Goal: Feedback & Contribution: Leave review/rating

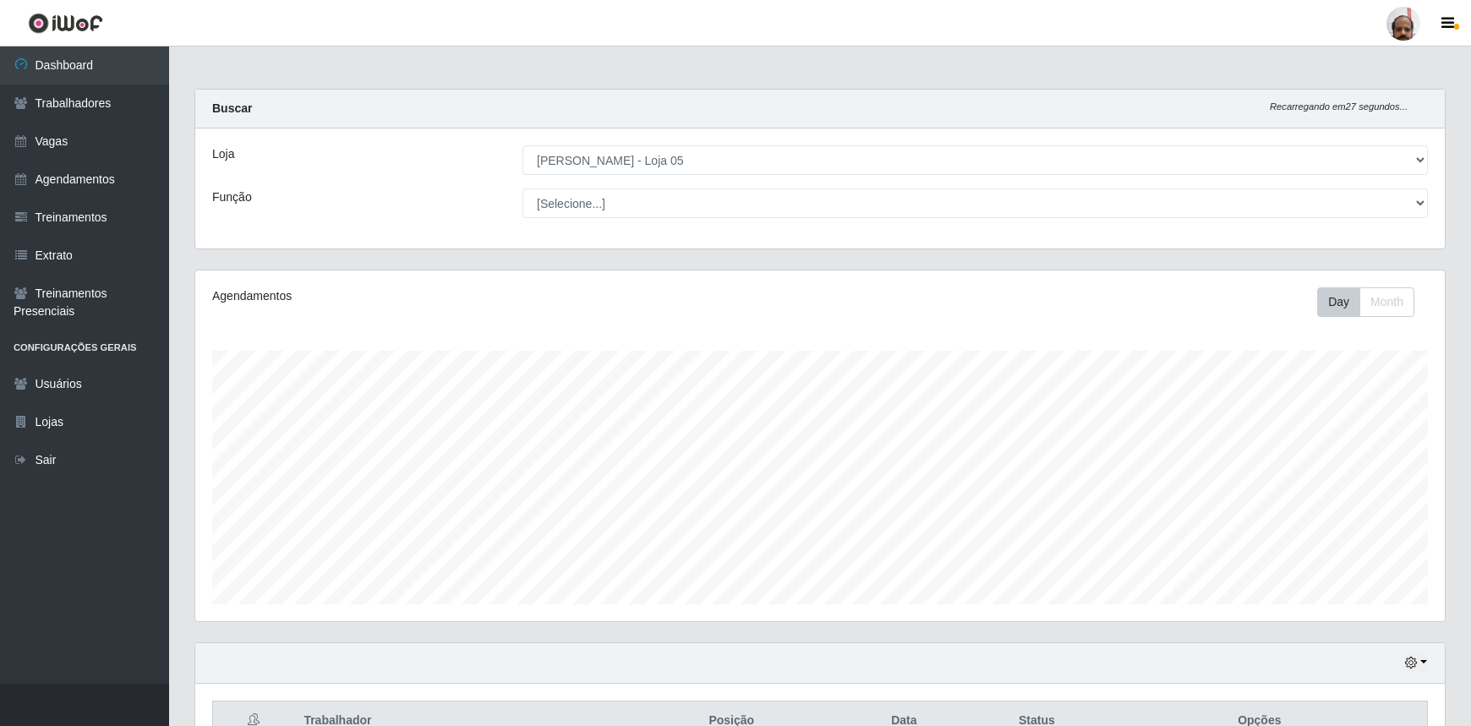
select select "252"
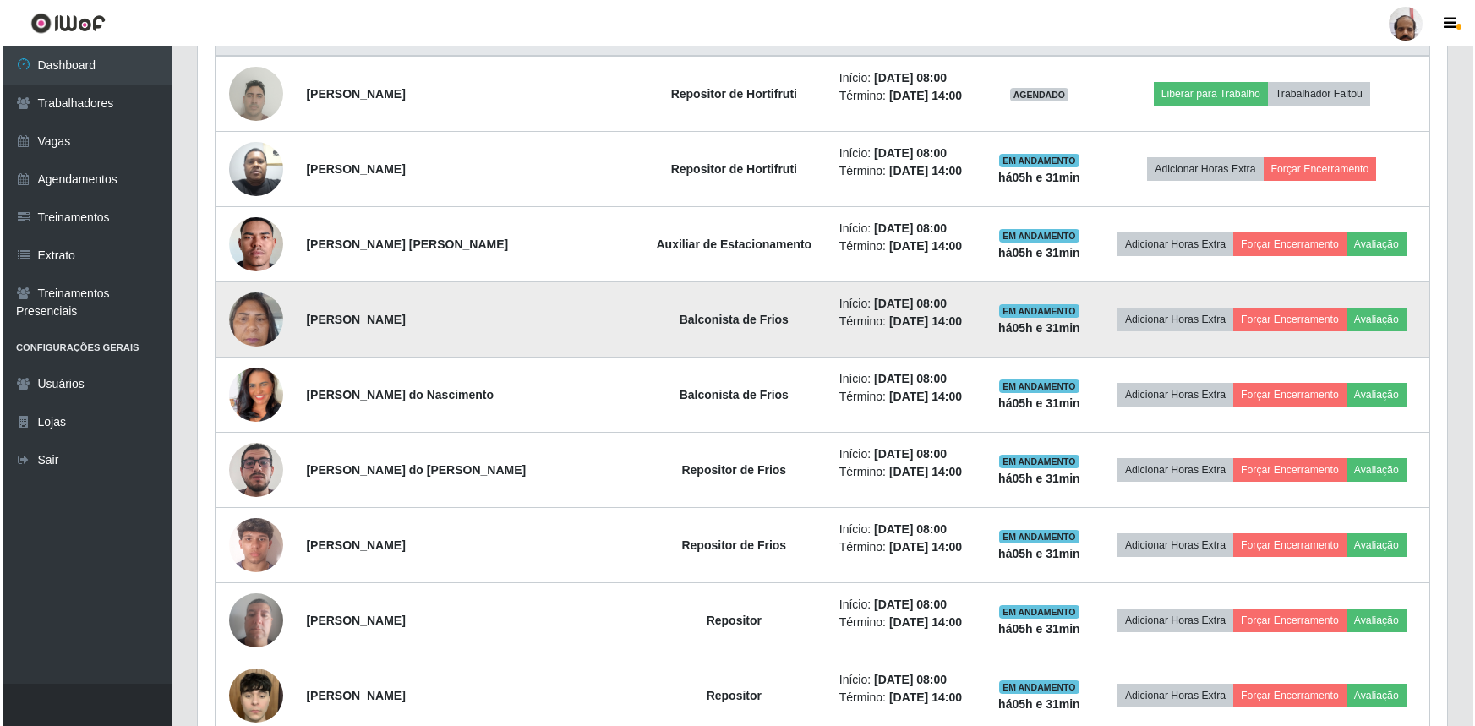
scroll to position [692, 0]
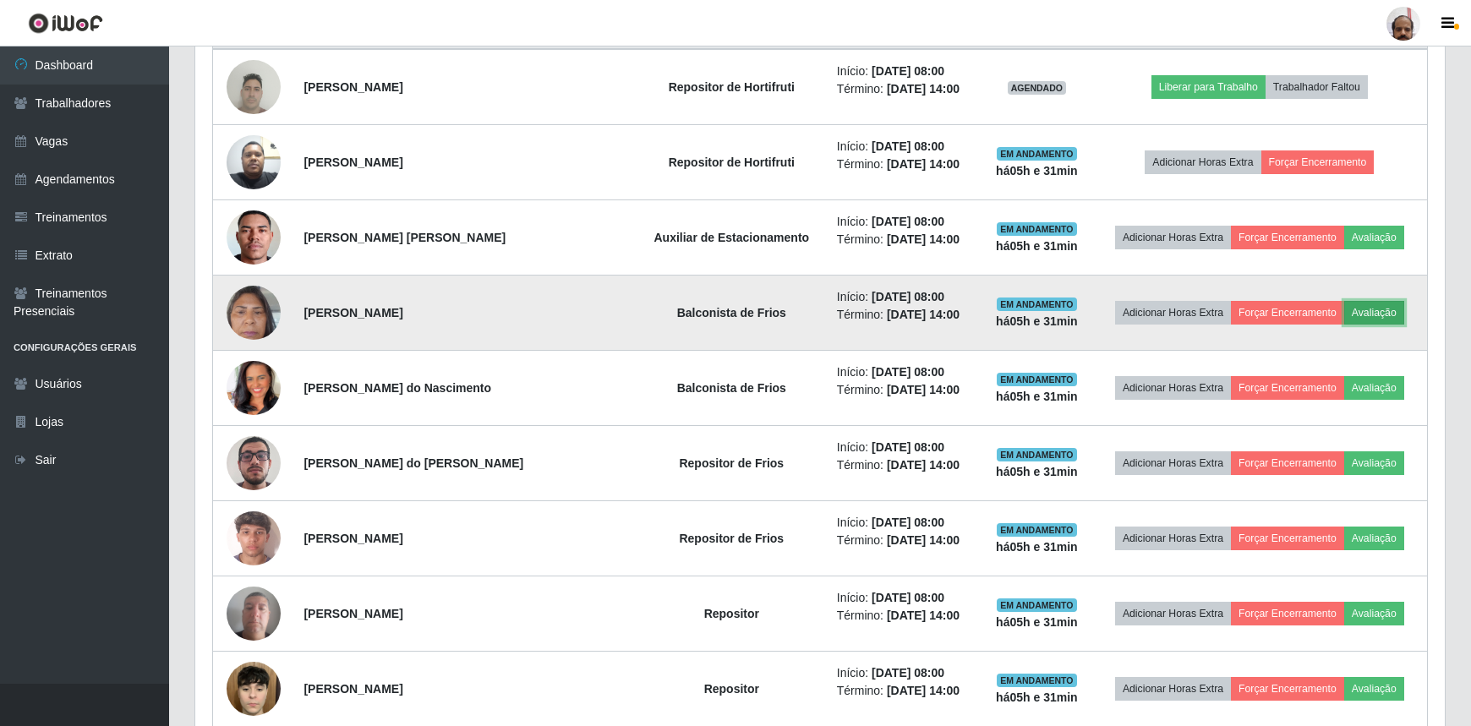
click at [1361, 314] on button "Avaliação" at bounding box center [1374, 313] width 60 height 24
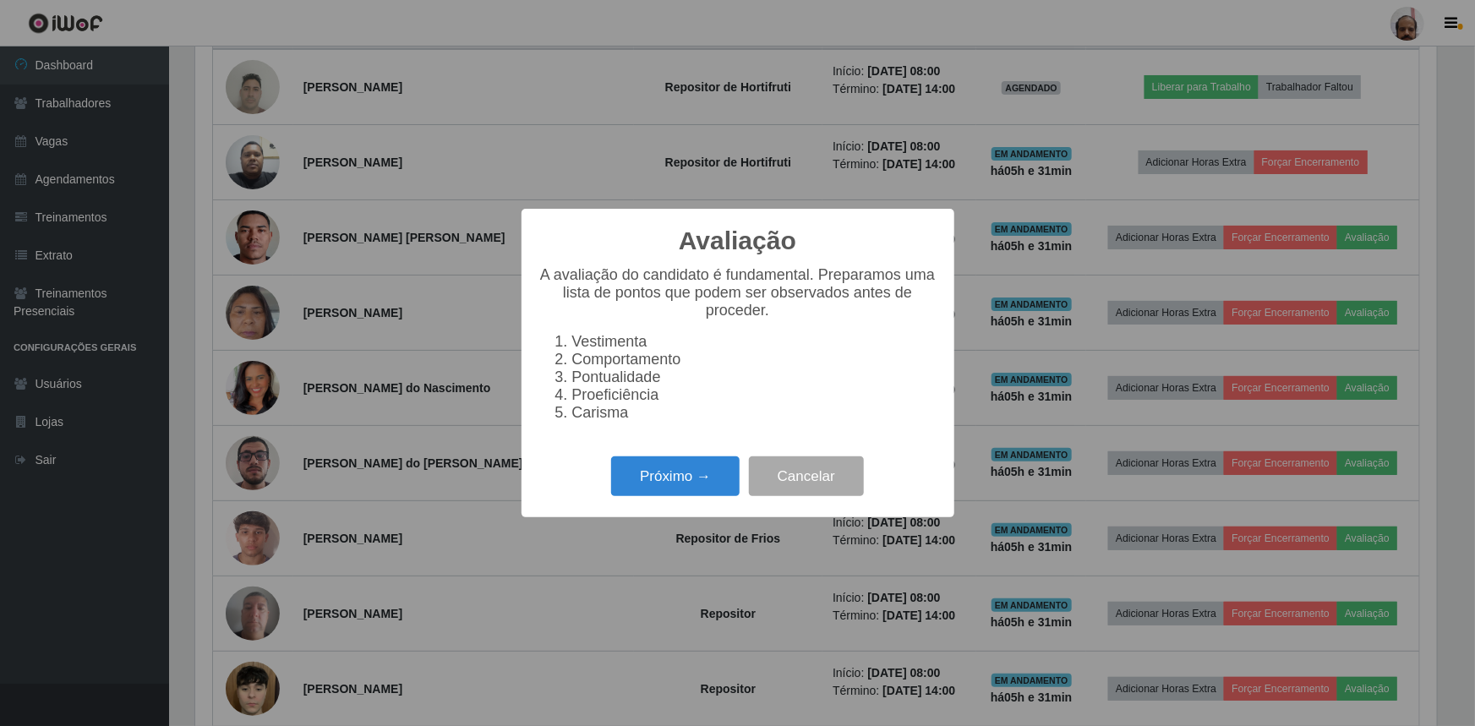
scroll to position [351, 1242]
click at [692, 492] on button "Próximo →" at bounding box center [675, 477] width 129 height 40
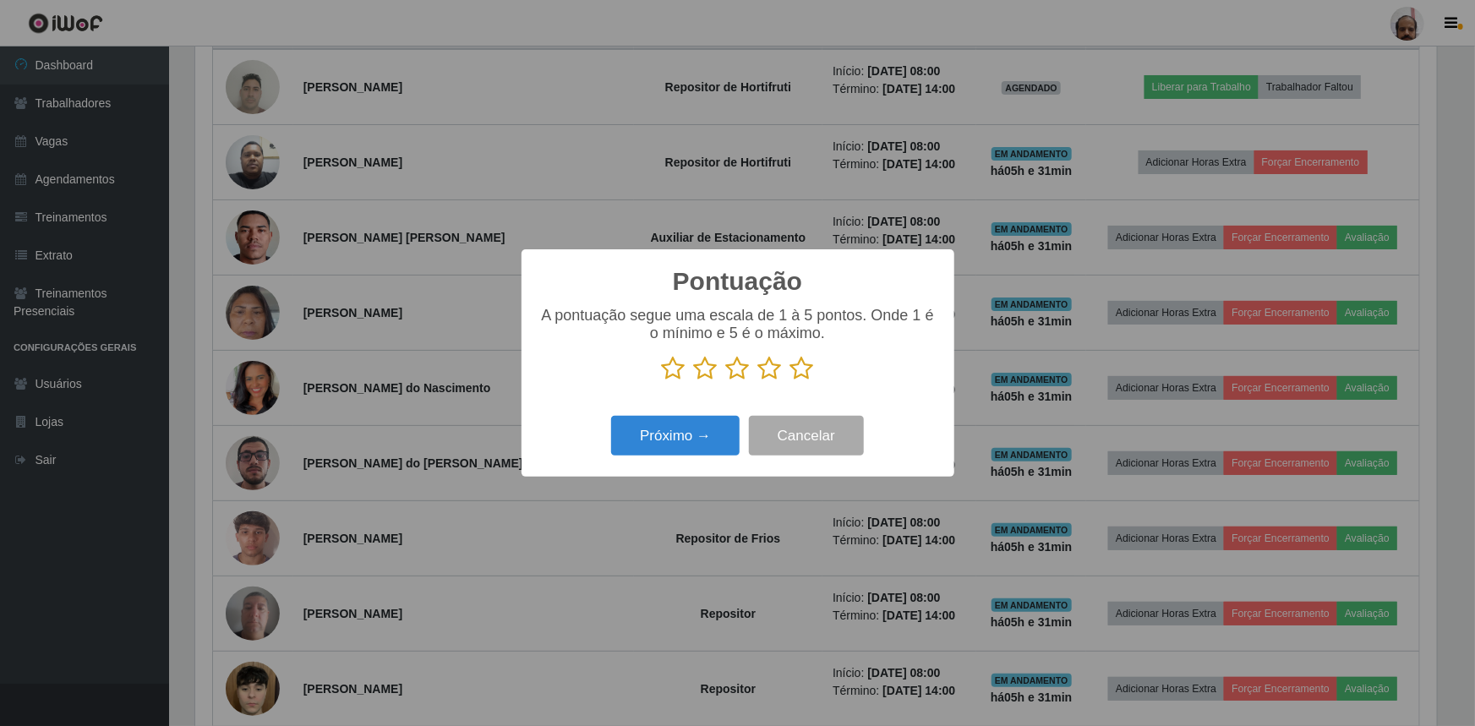
scroll to position [845080, 844188]
click at [765, 373] on icon at bounding box center [770, 368] width 24 height 25
click at [758, 381] on input "radio" at bounding box center [758, 381] width 0 height 0
click at [714, 425] on button "Próximo →" at bounding box center [675, 436] width 129 height 40
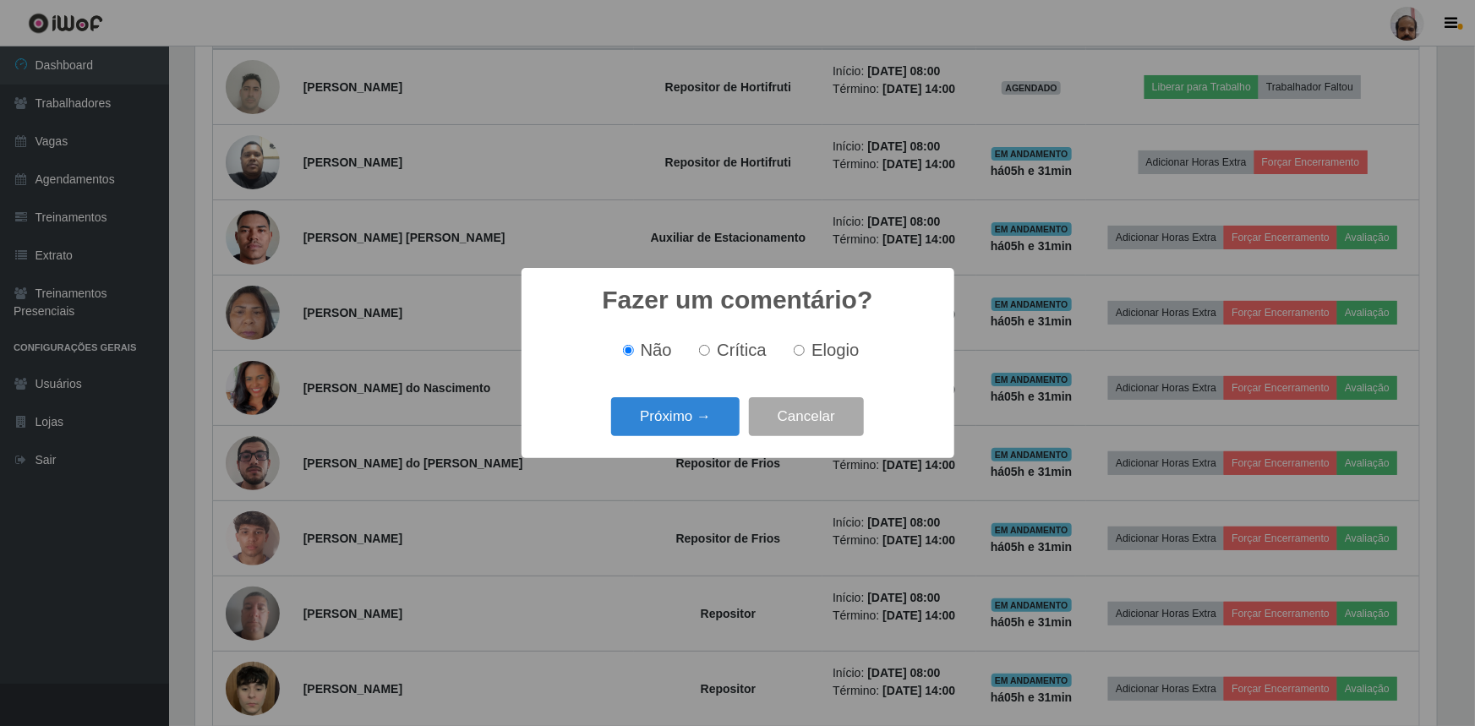
click at [798, 352] on input "Elogio" at bounding box center [799, 350] width 11 height 11
radio input "true"
click at [718, 409] on button "Próximo →" at bounding box center [675, 417] width 129 height 40
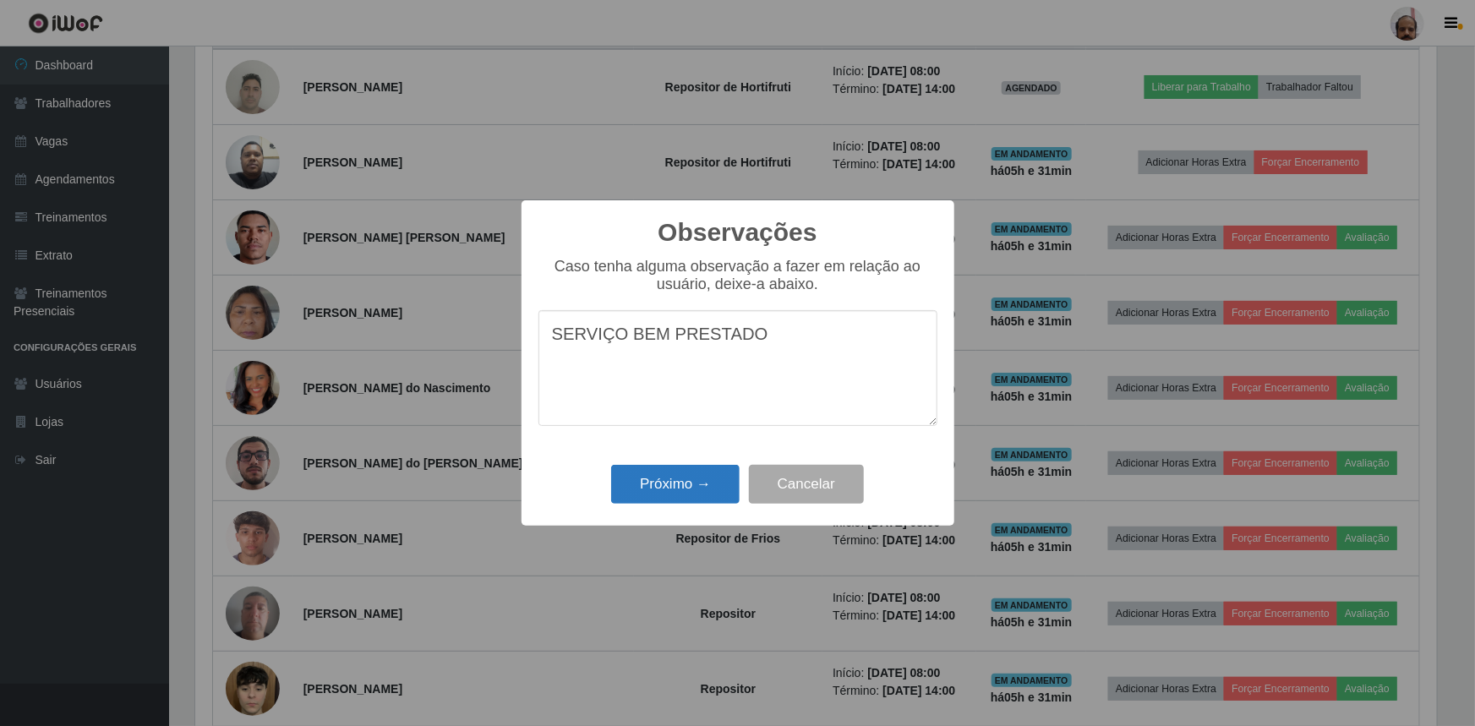
type textarea "SERVIÇO BEM PRESTADO"
click at [685, 481] on button "Próximo →" at bounding box center [675, 485] width 129 height 40
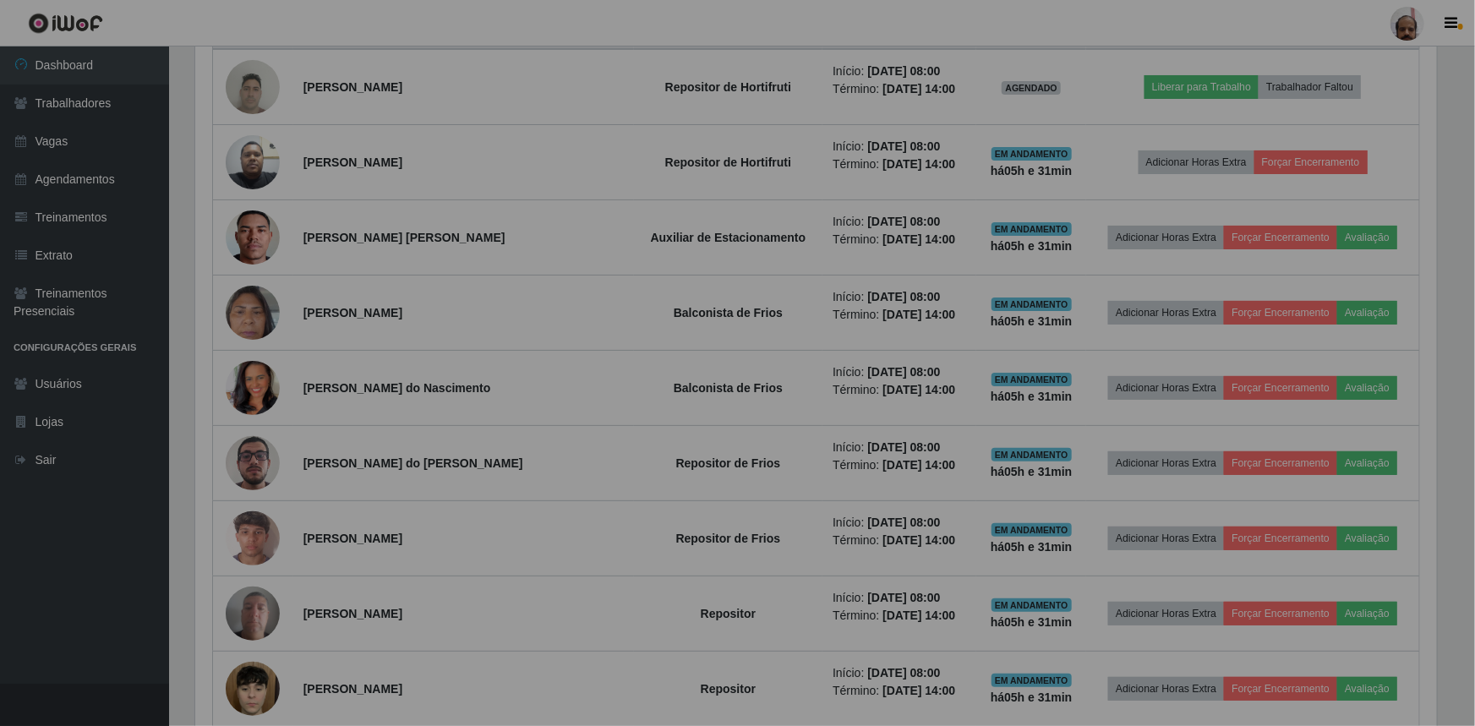
scroll to position [351, 1250]
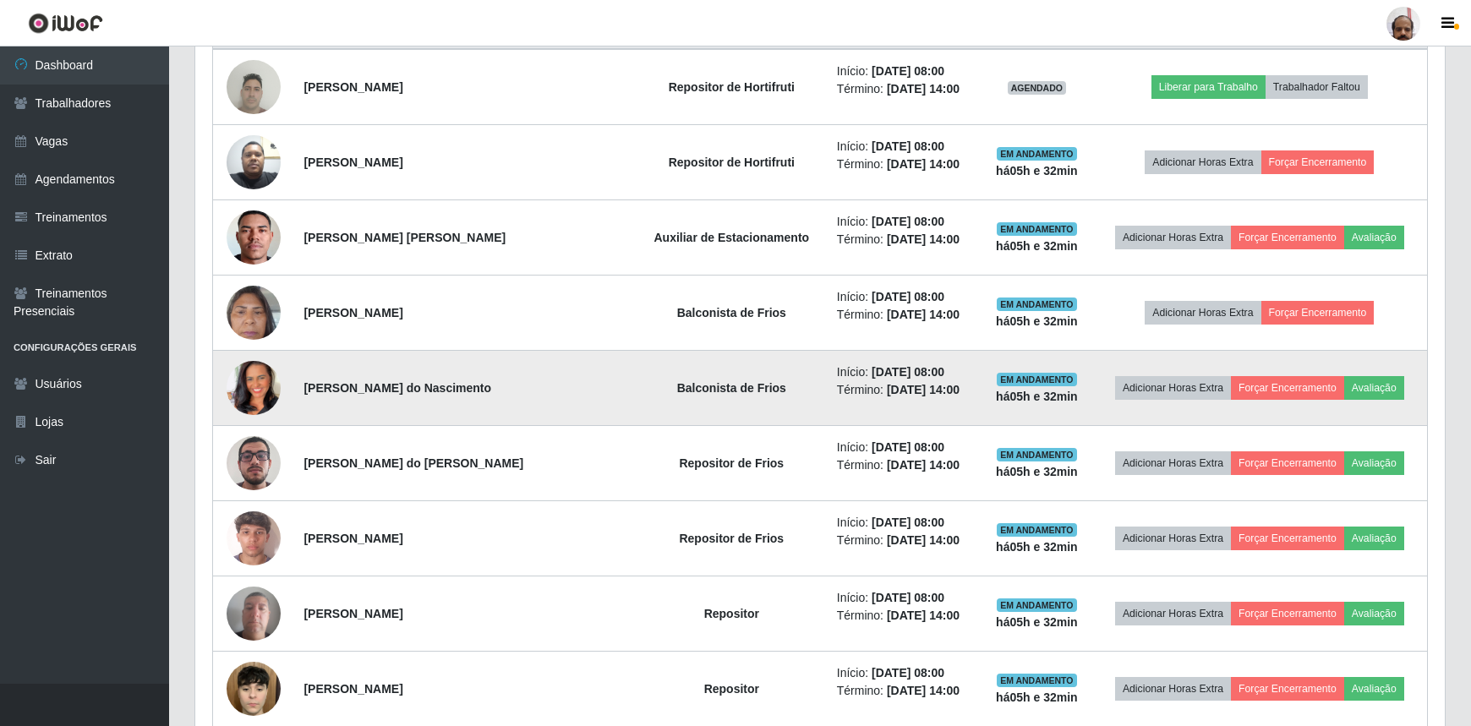
click at [244, 383] on img at bounding box center [254, 388] width 54 height 96
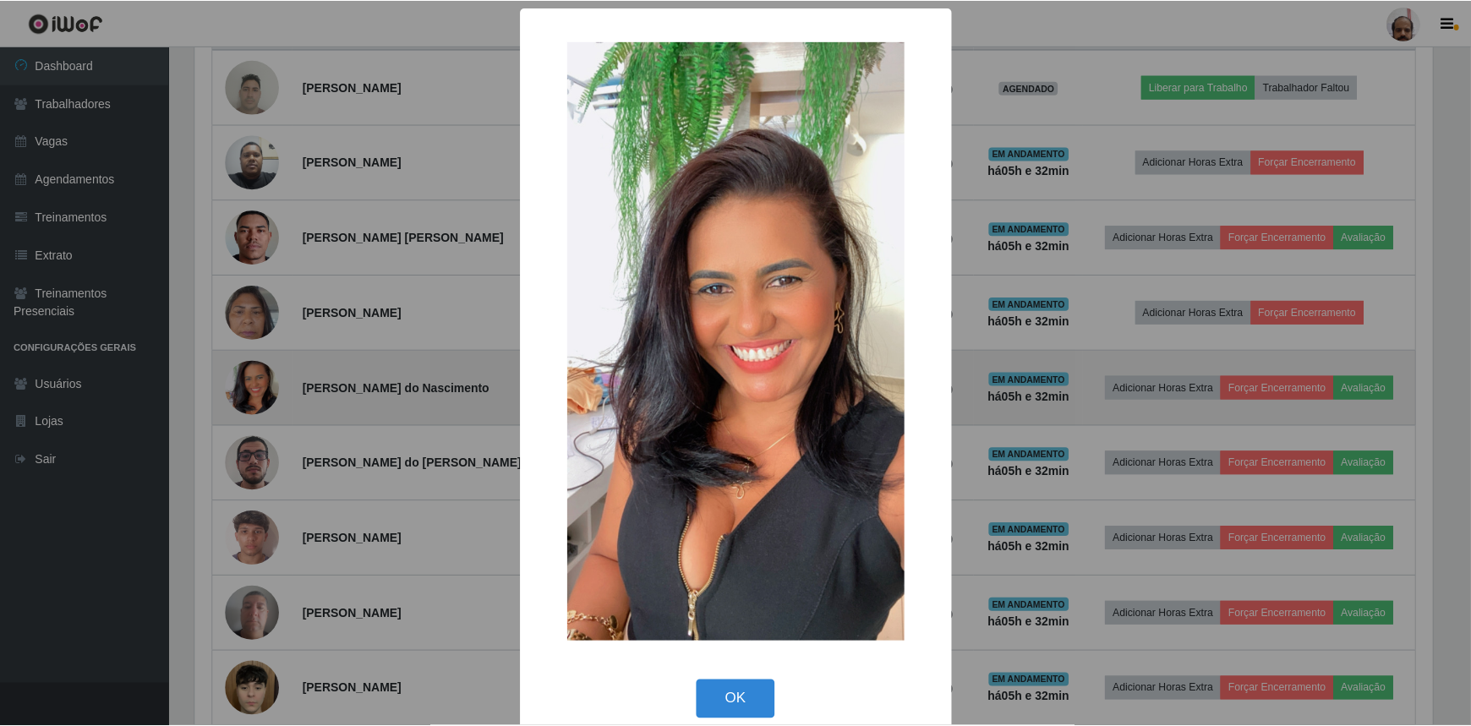
scroll to position [351, 1242]
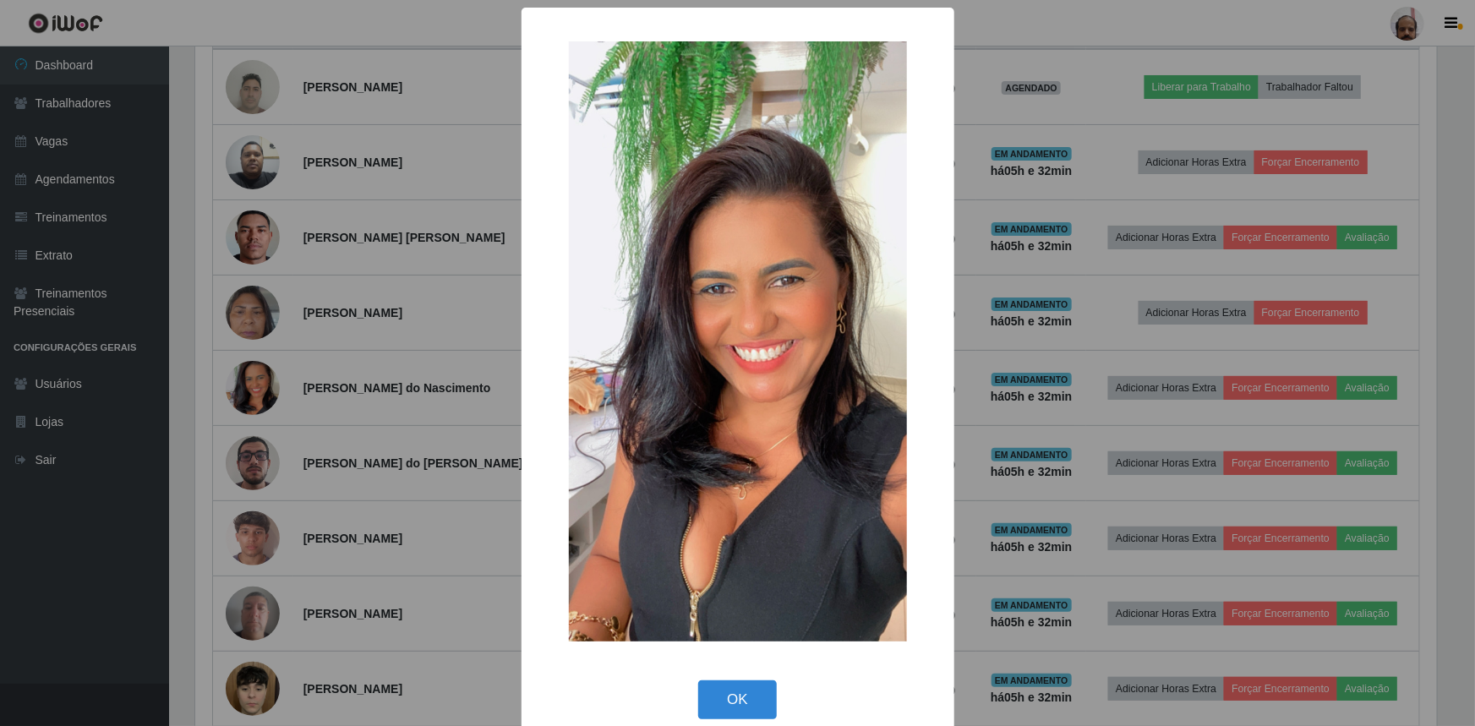
click at [246, 383] on div "× OK Cancel" at bounding box center [737, 363] width 1475 height 726
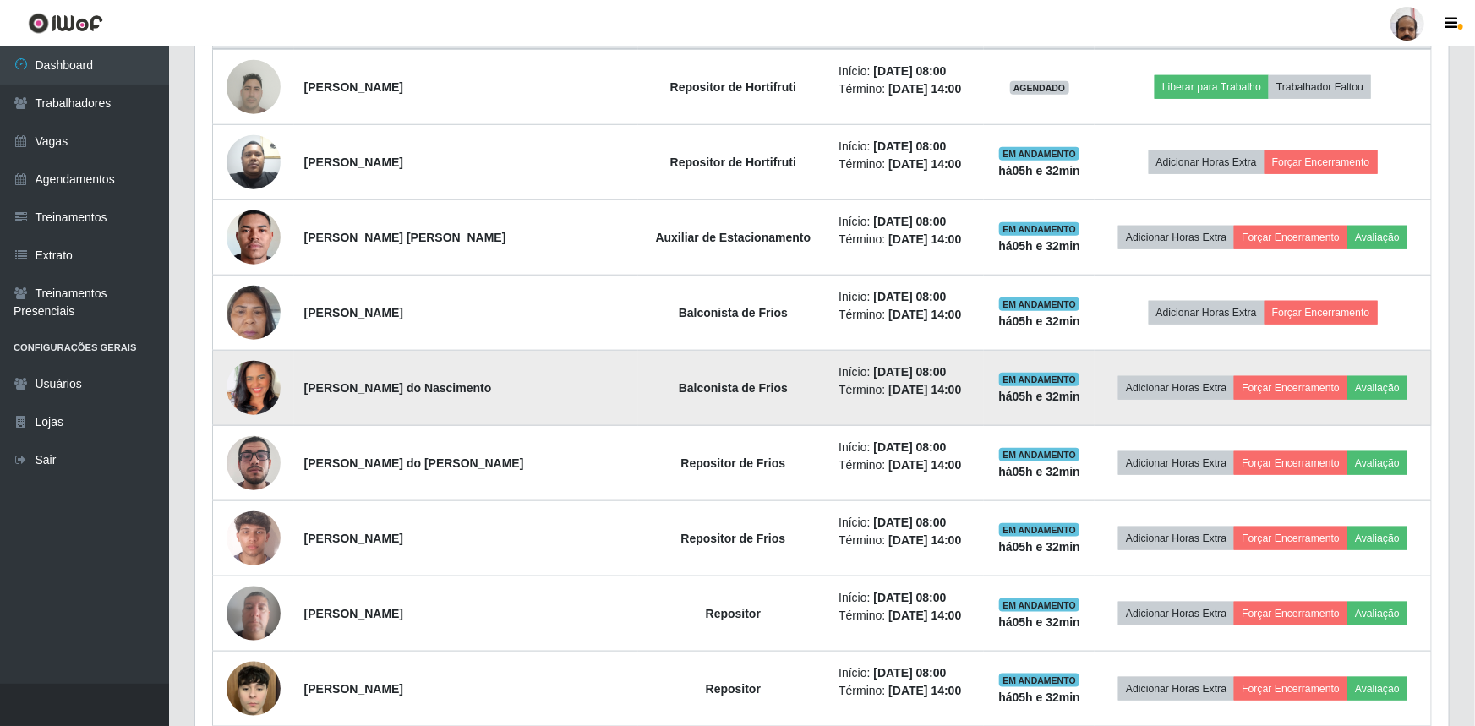
scroll to position [351, 1250]
click at [1369, 386] on button "Avaliação" at bounding box center [1374, 388] width 60 height 24
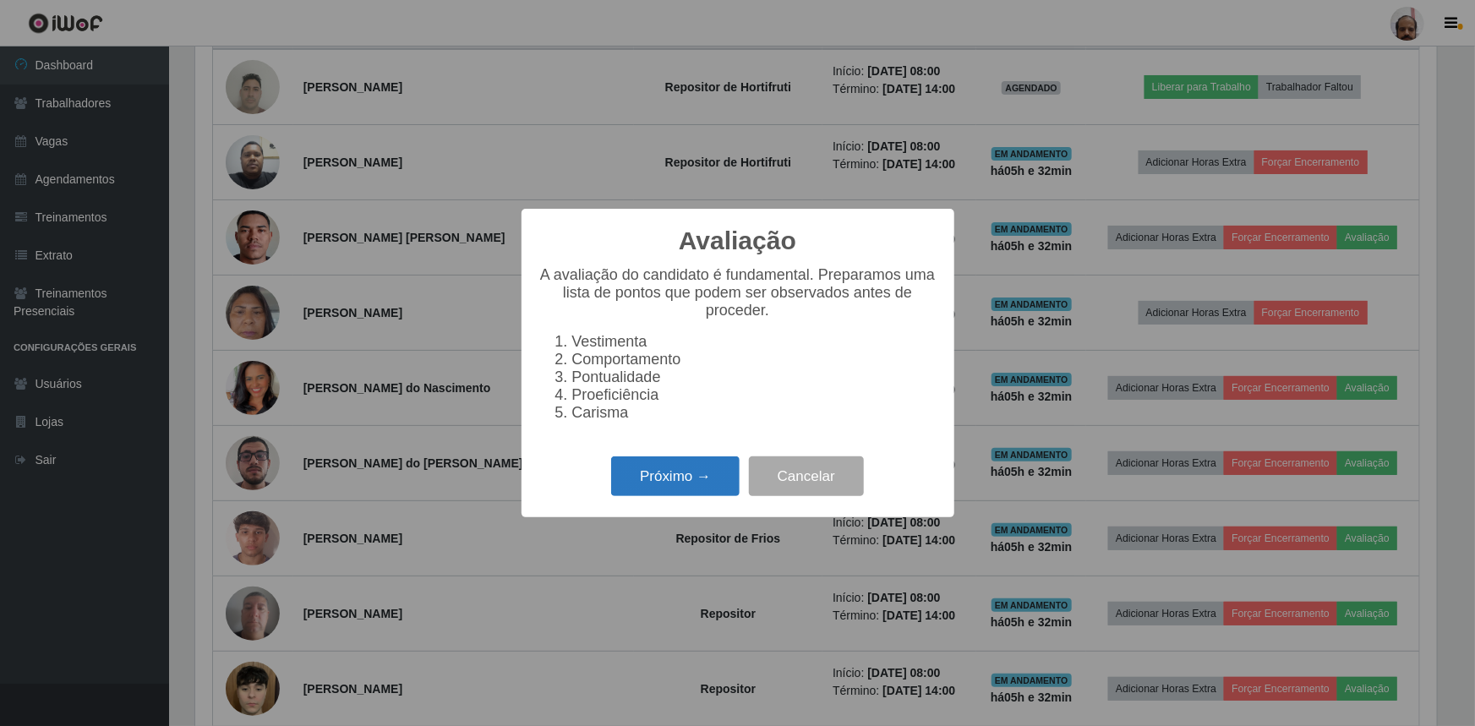
click at [719, 484] on button "Próximo →" at bounding box center [675, 477] width 129 height 40
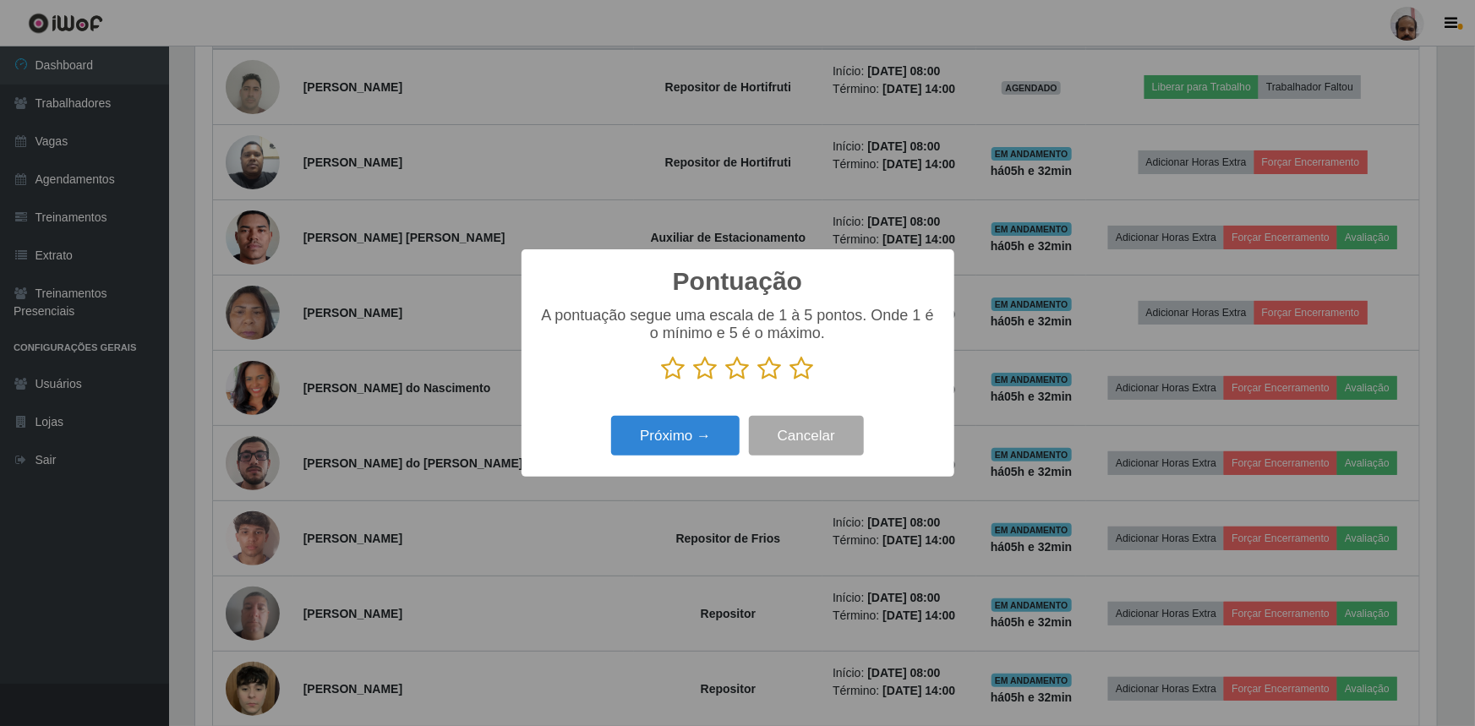
click at [796, 371] on icon at bounding box center [802, 368] width 24 height 25
click at [790, 381] on input "radio" at bounding box center [790, 381] width 0 height 0
click at [696, 439] on button "Próximo →" at bounding box center [675, 436] width 129 height 40
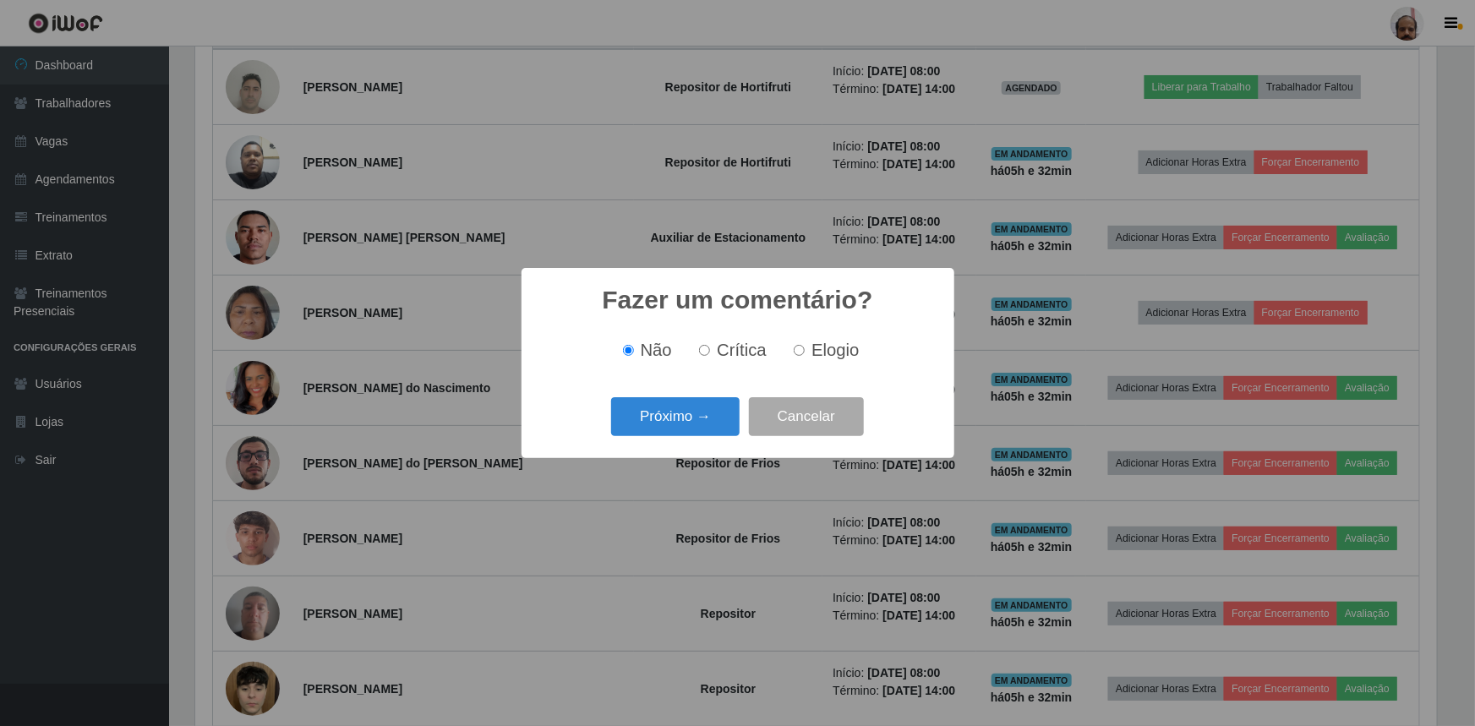
click at [799, 349] on input "Elogio" at bounding box center [799, 350] width 11 height 11
radio input "true"
click at [697, 416] on button "Próximo →" at bounding box center [675, 417] width 129 height 40
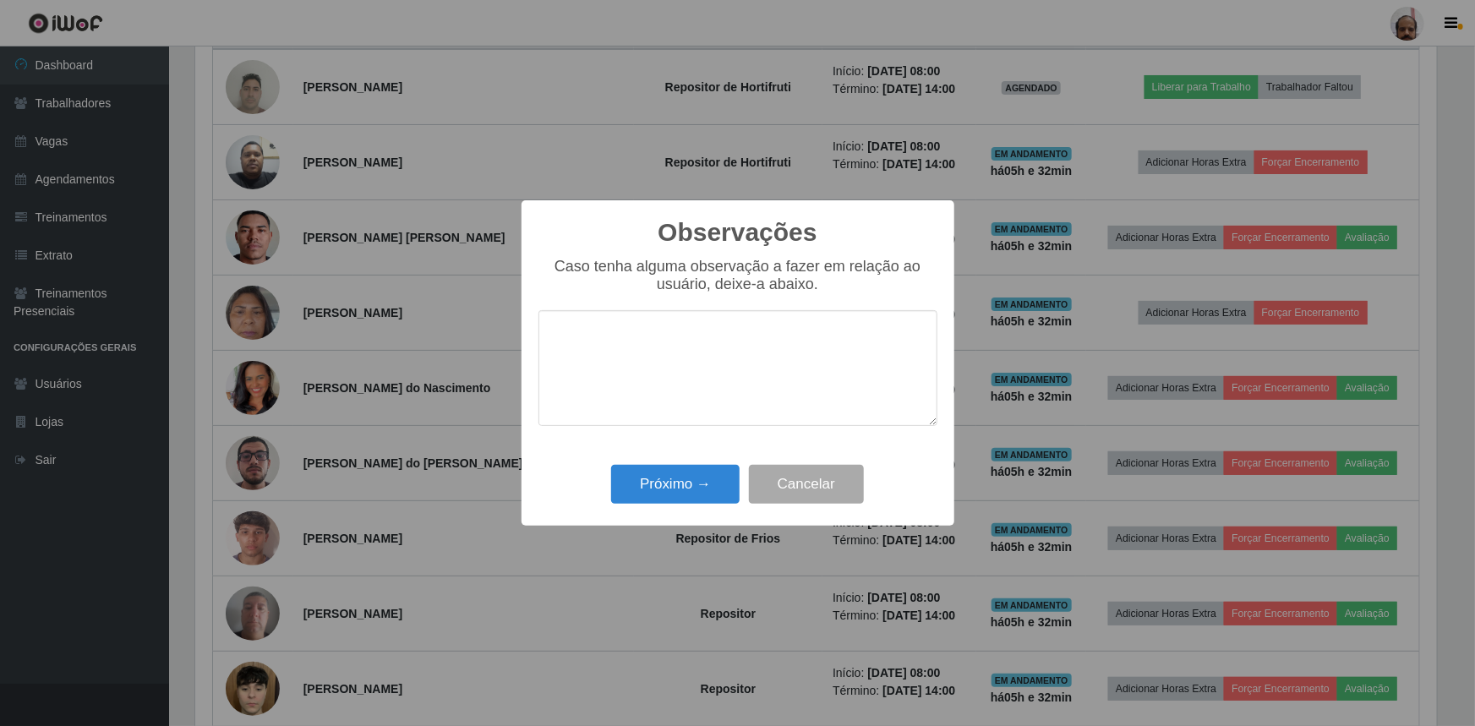
click at [743, 351] on textarea at bounding box center [738, 368] width 399 height 116
type textarea "TRABALHO CORRETO"
click at [698, 482] on button "Próximo →" at bounding box center [675, 485] width 129 height 40
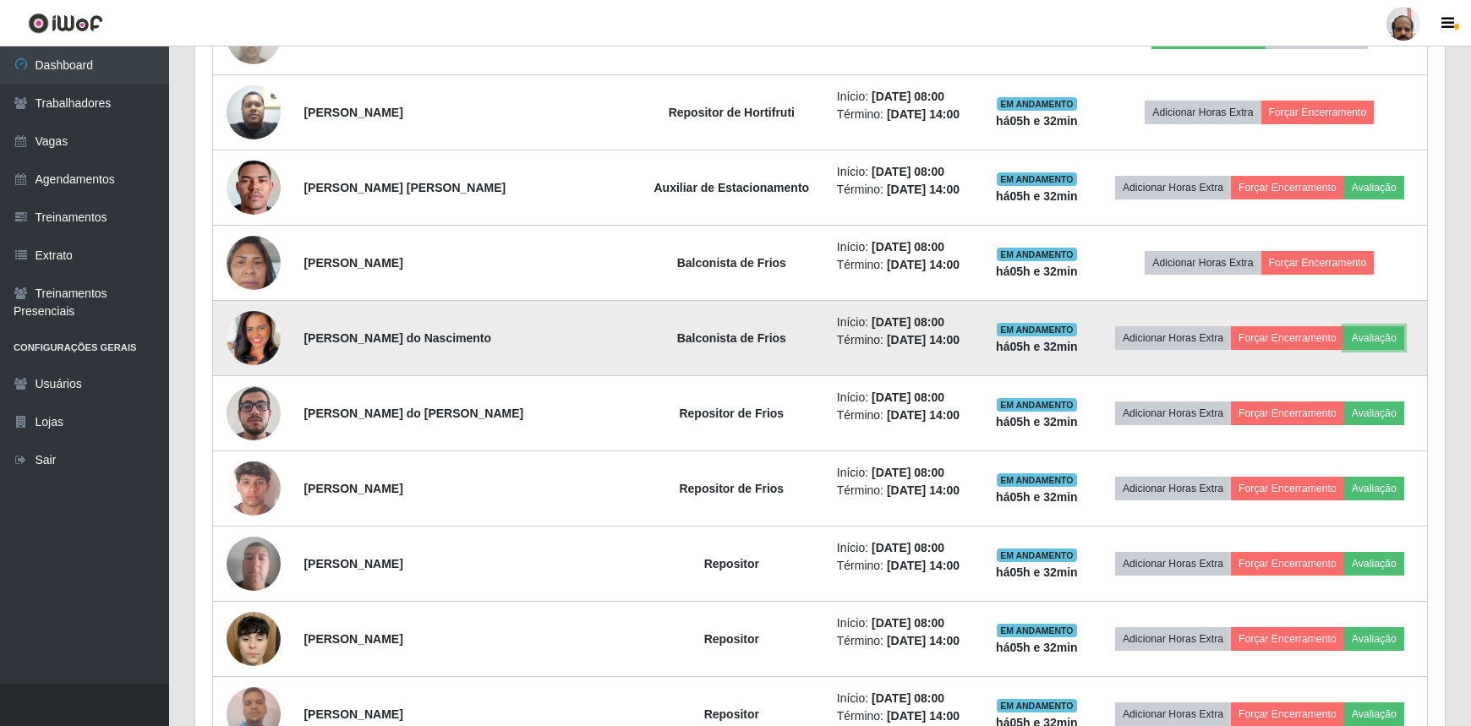
scroll to position [768, 0]
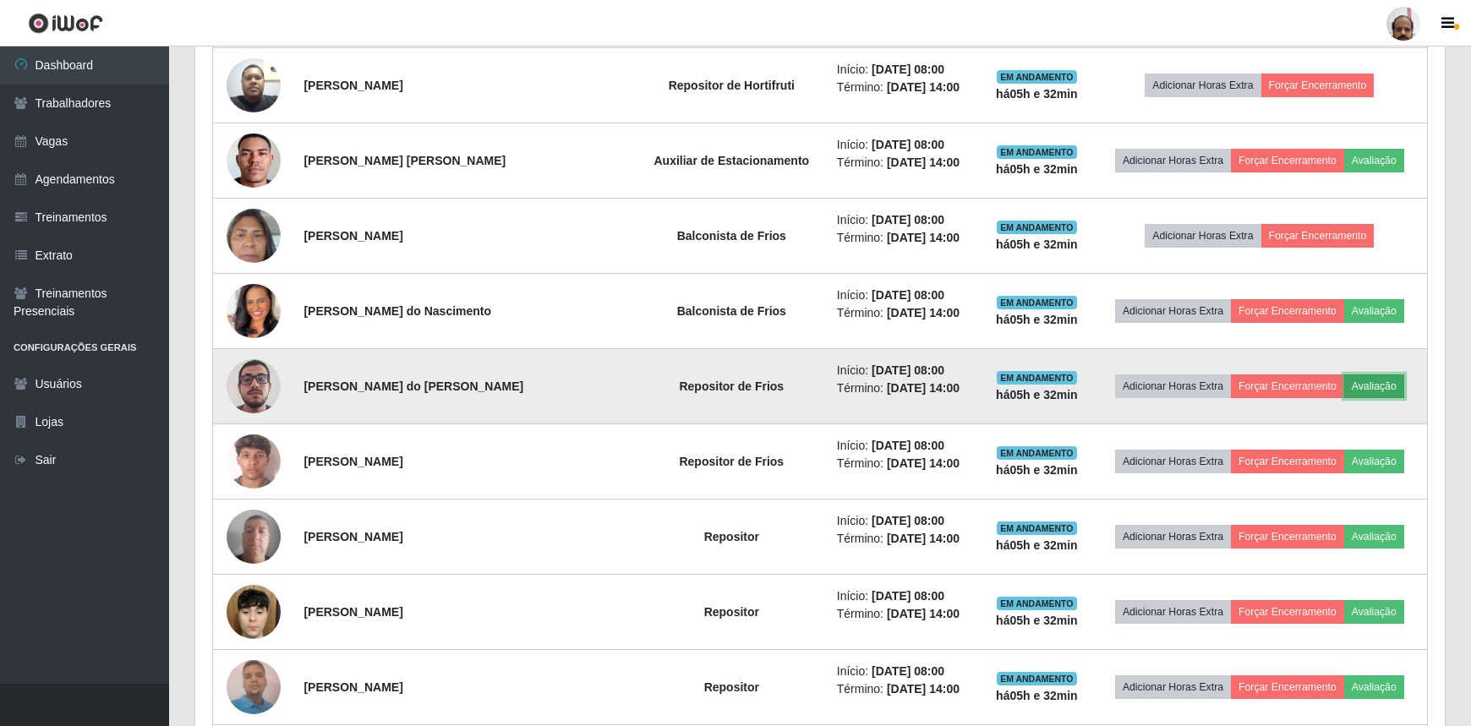
click at [1345, 380] on button "Avaliação" at bounding box center [1374, 387] width 60 height 24
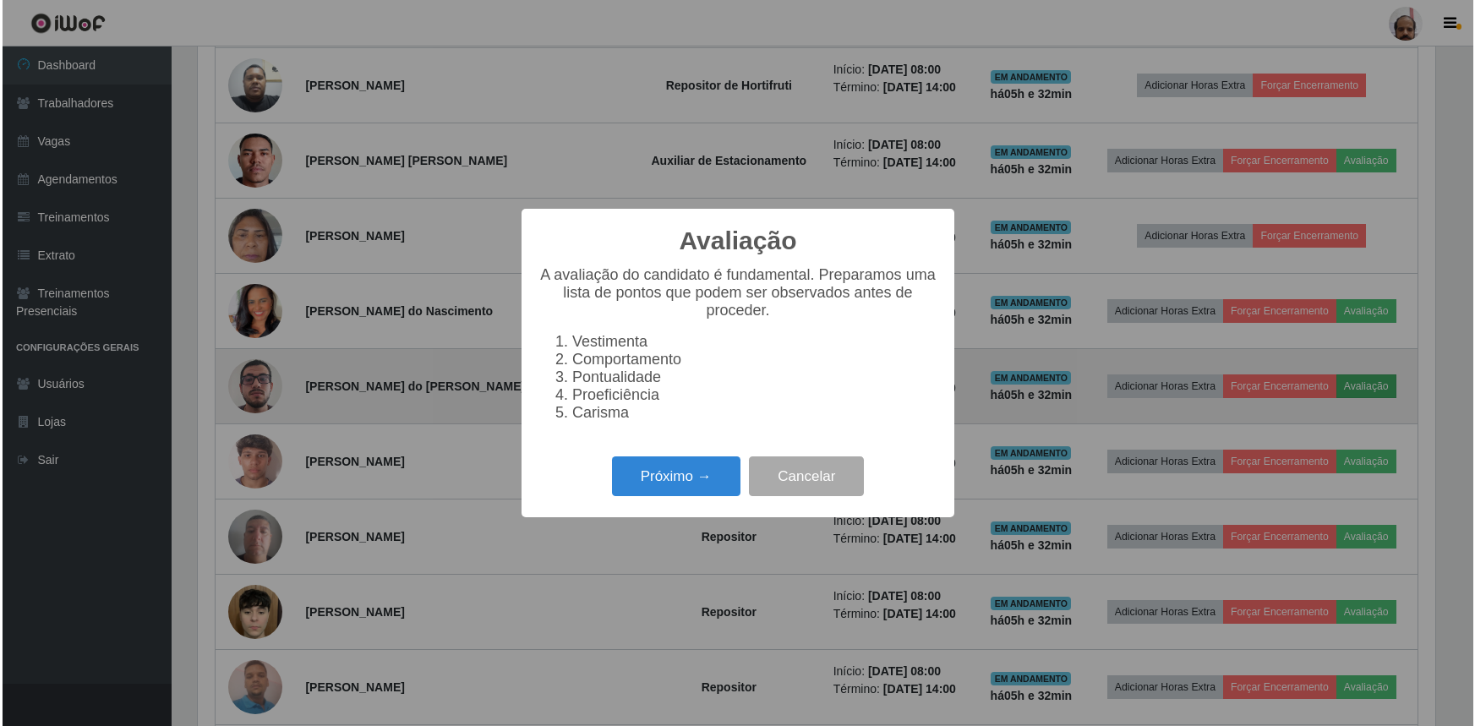
scroll to position [351, 1242]
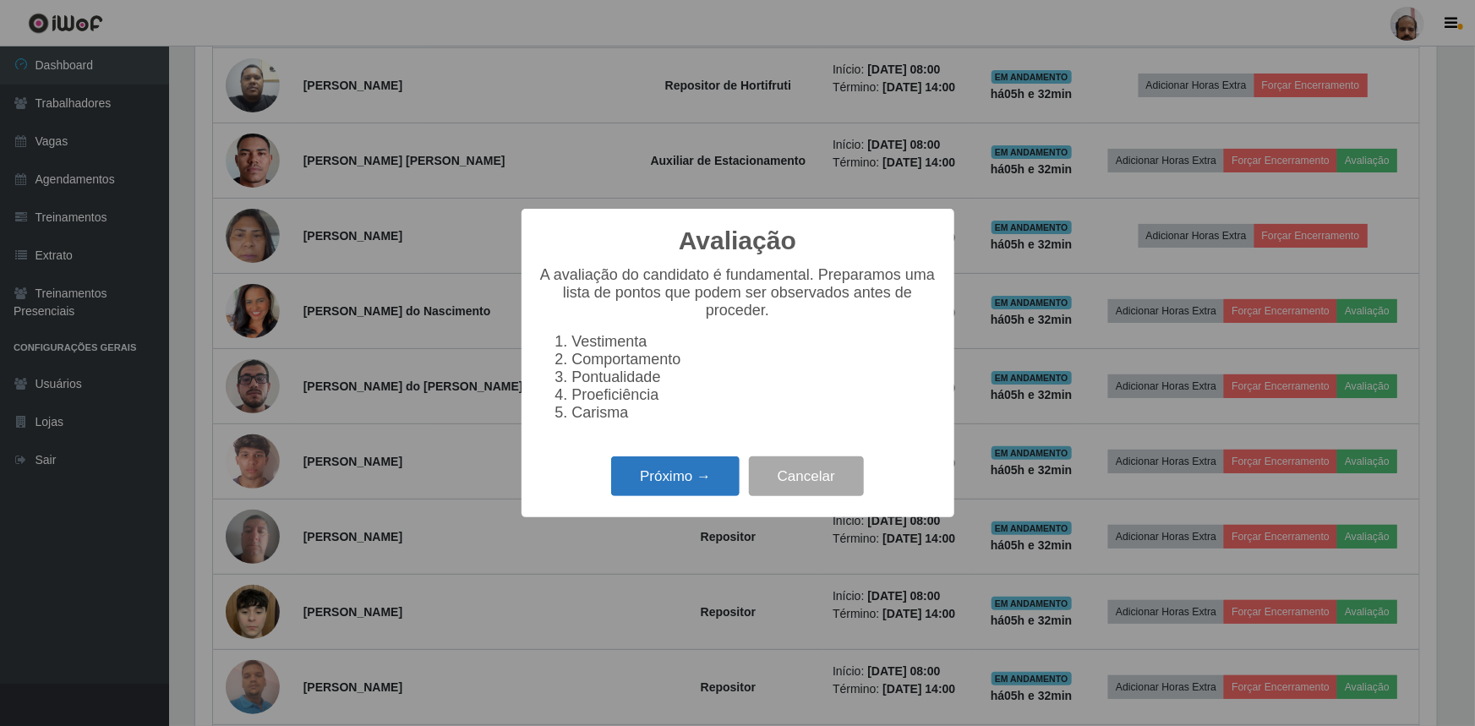
click at [693, 475] on button "Próximo →" at bounding box center [675, 477] width 129 height 40
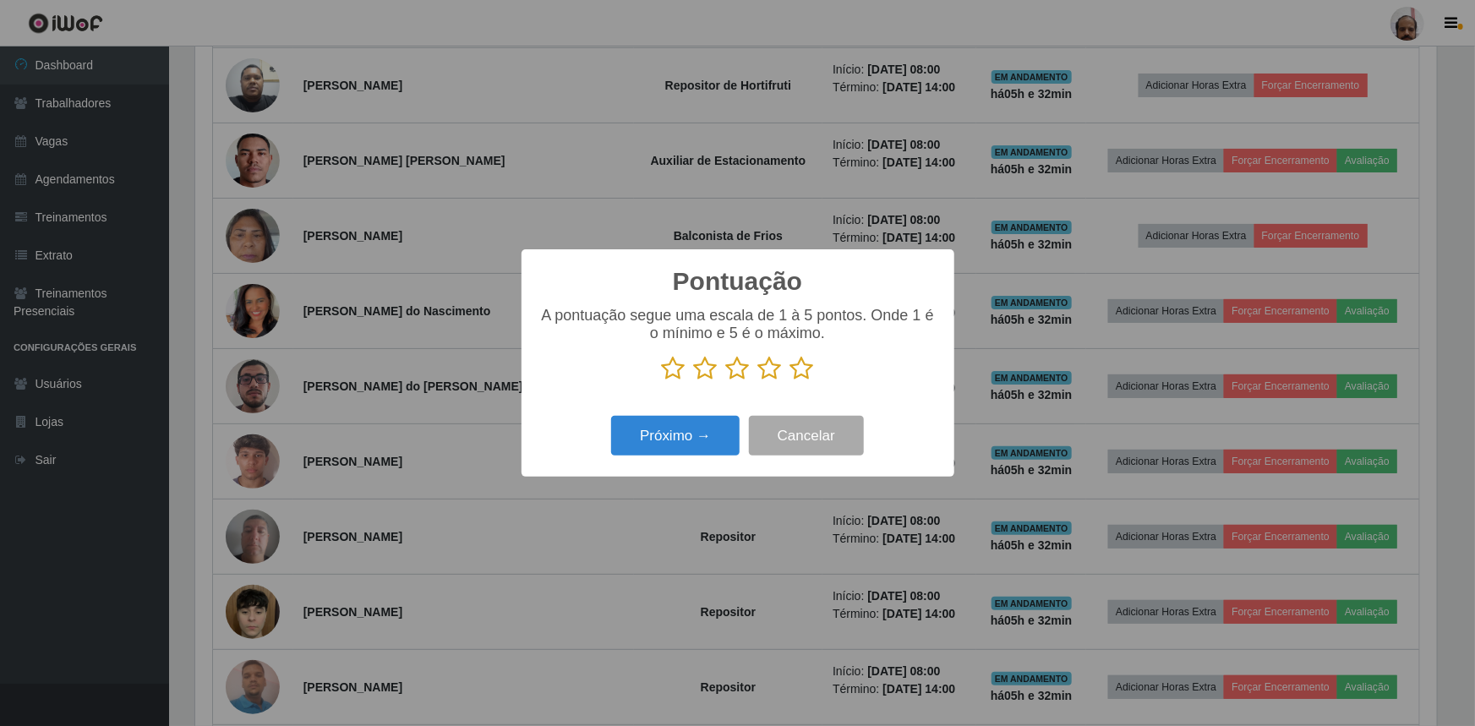
click at [711, 373] on icon at bounding box center [706, 368] width 24 height 25
click at [694, 381] on input "radio" at bounding box center [694, 381] width 0 height 0
click at [710, 438] on button "Próximo →" at bounding box center [675, 436] width 129 height 40
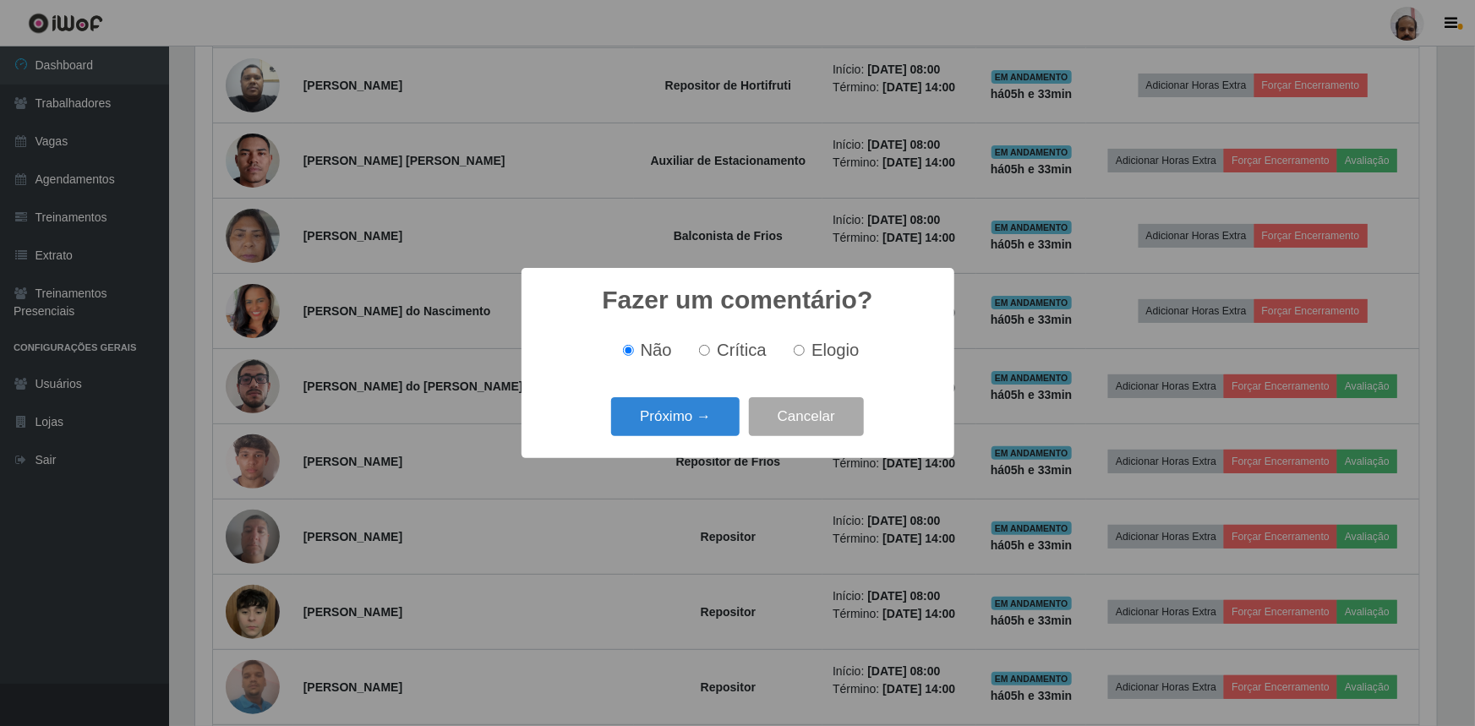
click at [705, 351] on input "Crítica" at bounding box center [704, 350] width 11 height 11
radio input "true"
click at [686, 412] on button "Próximo →" at bounding box center [675, 417] width 129 height 40
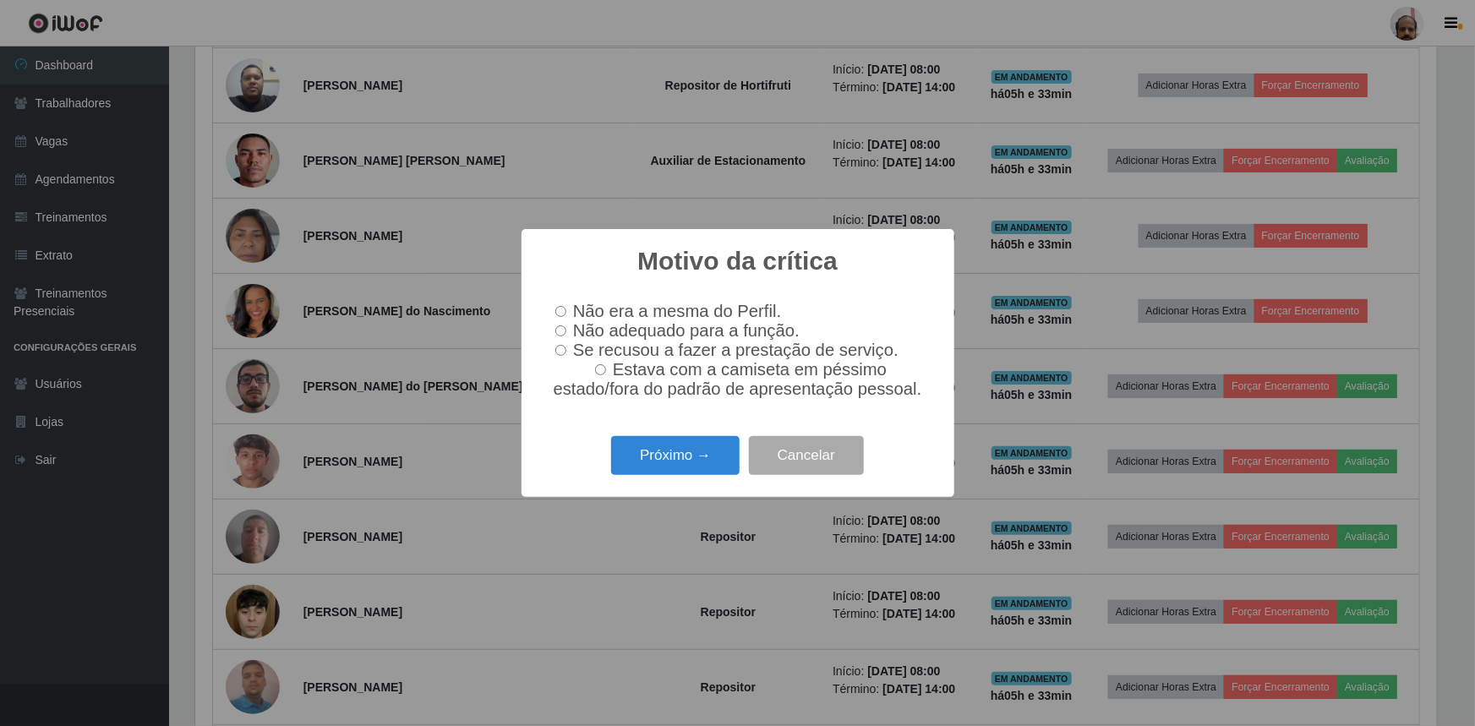
click at [561, 328] on input "Não adequado para a função." at bounding box center [560, 330] width 11 height 11
radio input "true"
click at [700, 457] on button "Próximo →" at bounding box center [675, 456] width 129 height 40
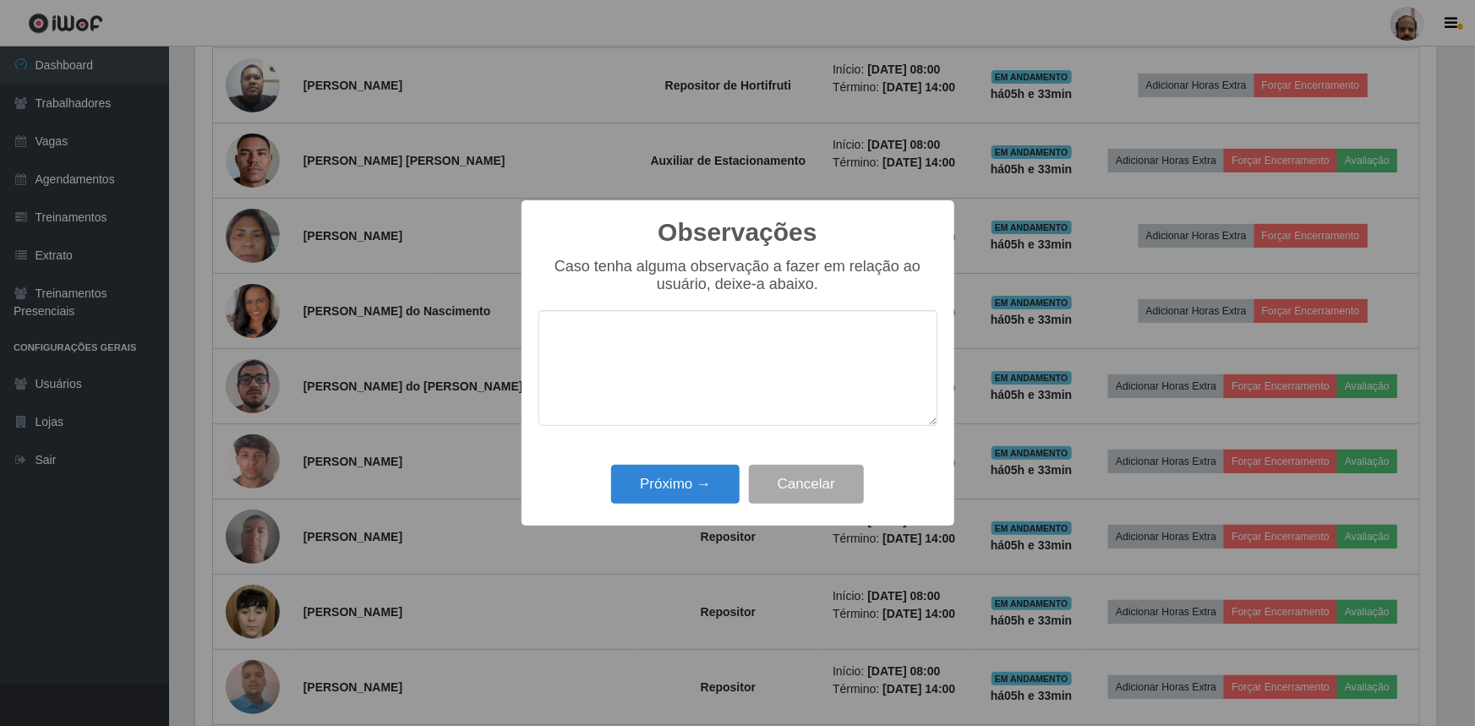
click at [665, 334] on textarea at bounding box center [738, 368] width 399 height 116
type textarea "MUITO LENTO"
click at [708, 482] on button "Próximo →" at bounding box center [675, 485] width 129 height 40
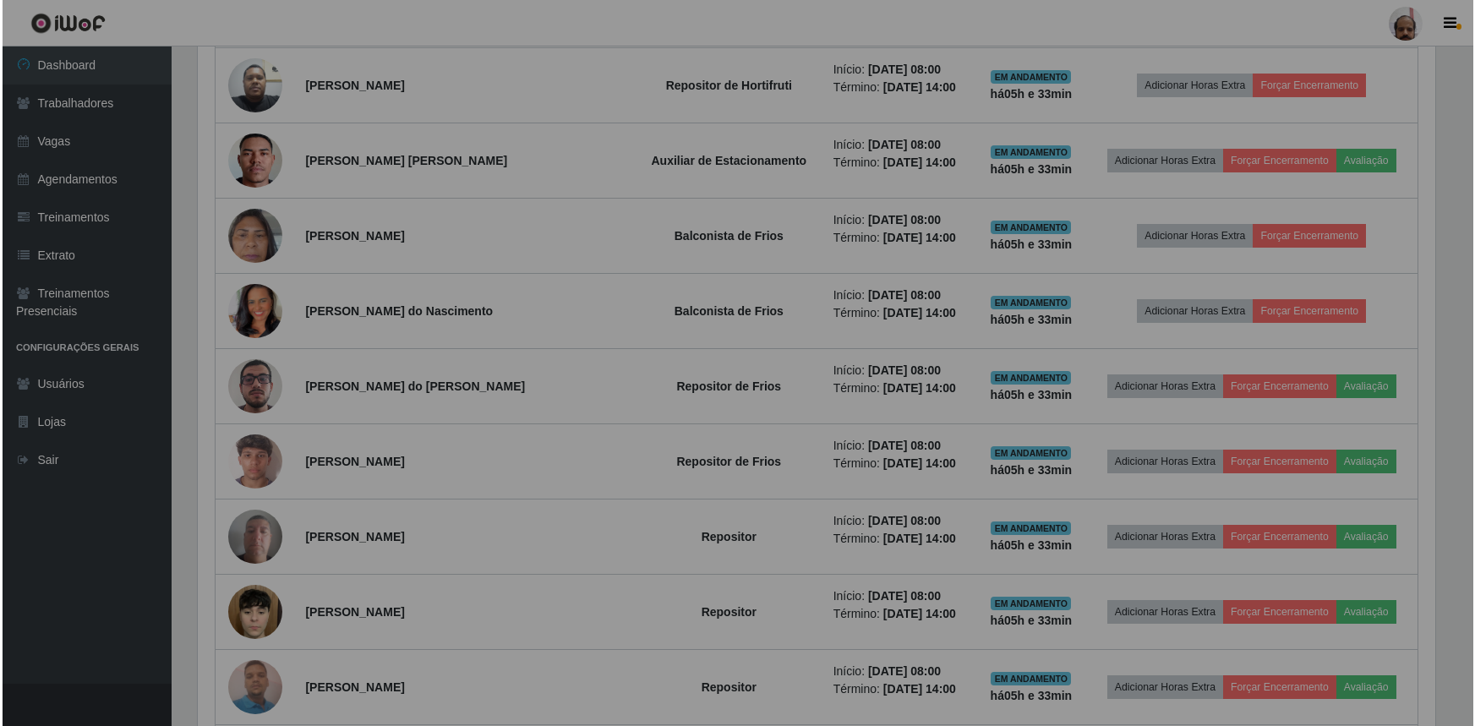
scroll to position [351, 1250]
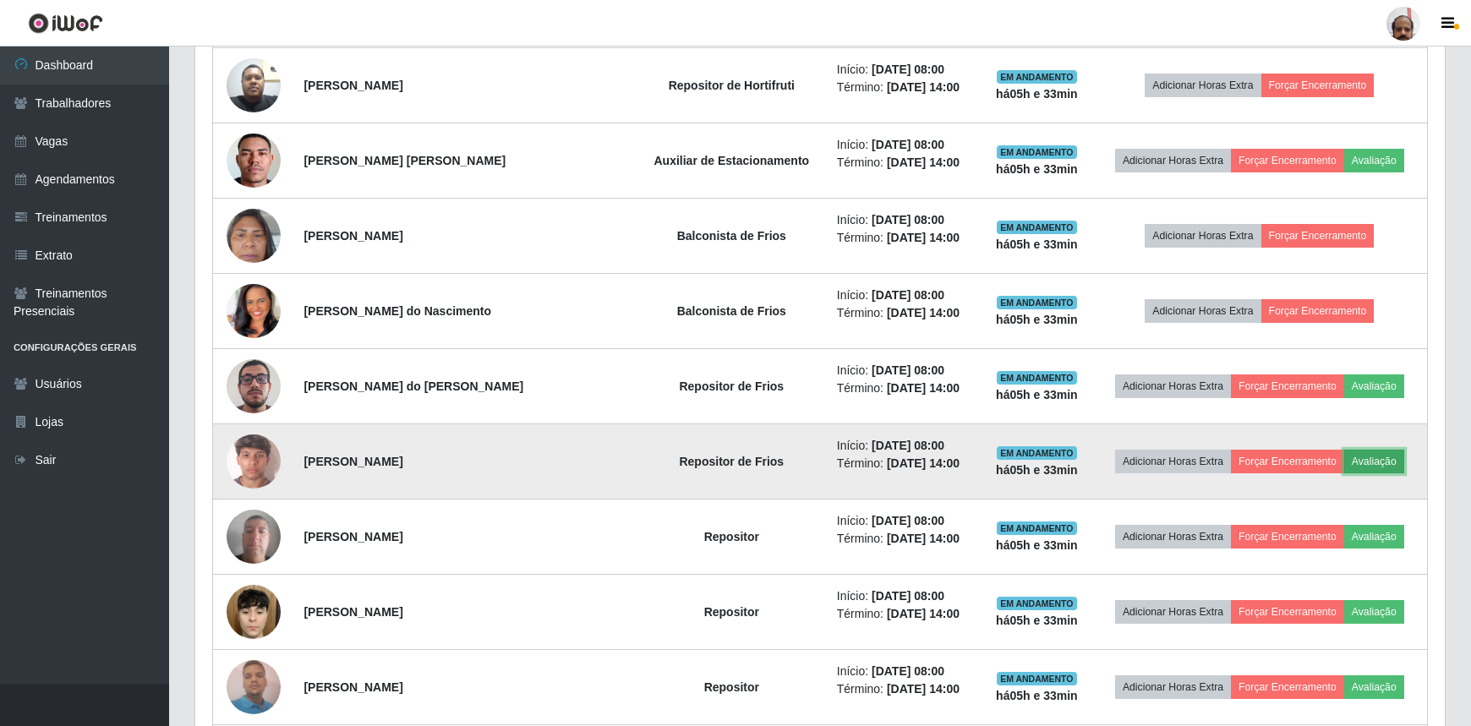
click at [1370, 460] on button "Avaliação" at bounding box center [1374, 462] width 60 height 24
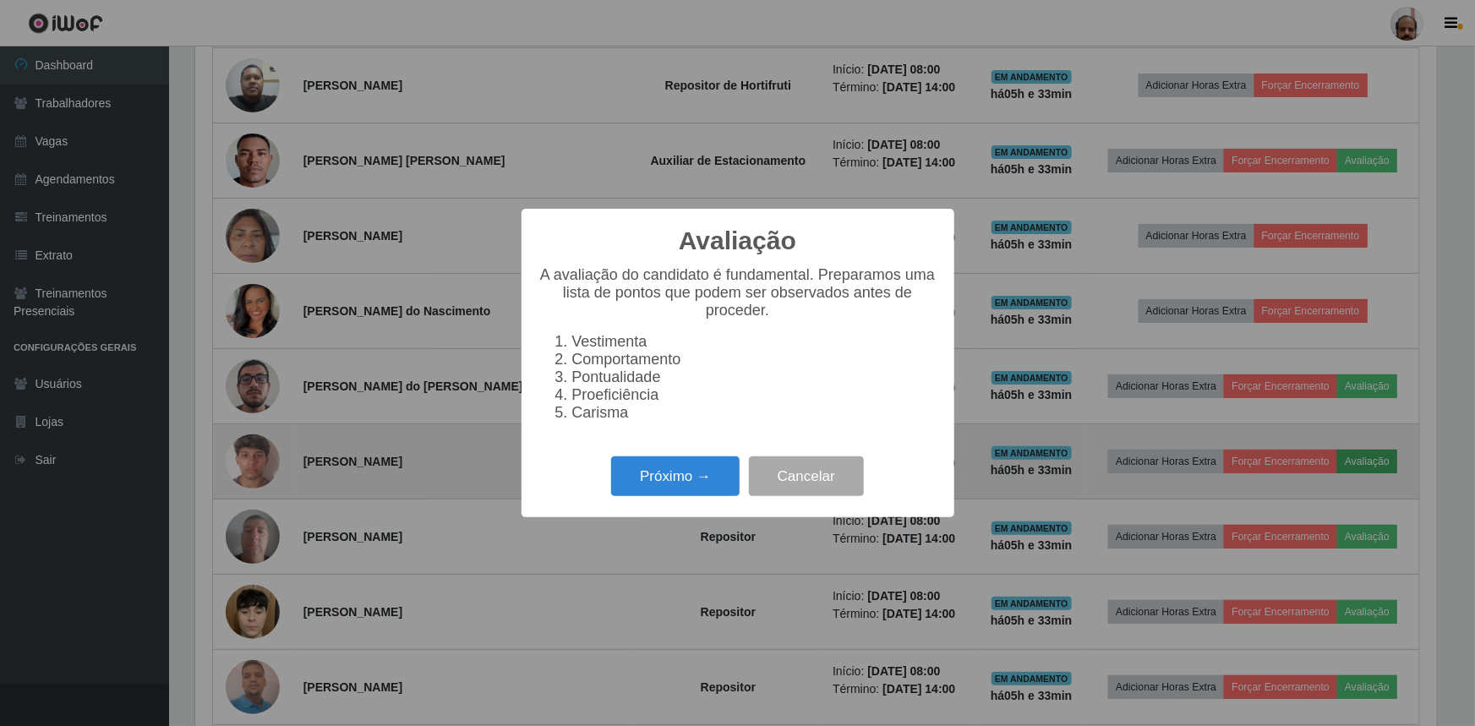
scroll to position [351, 1242]
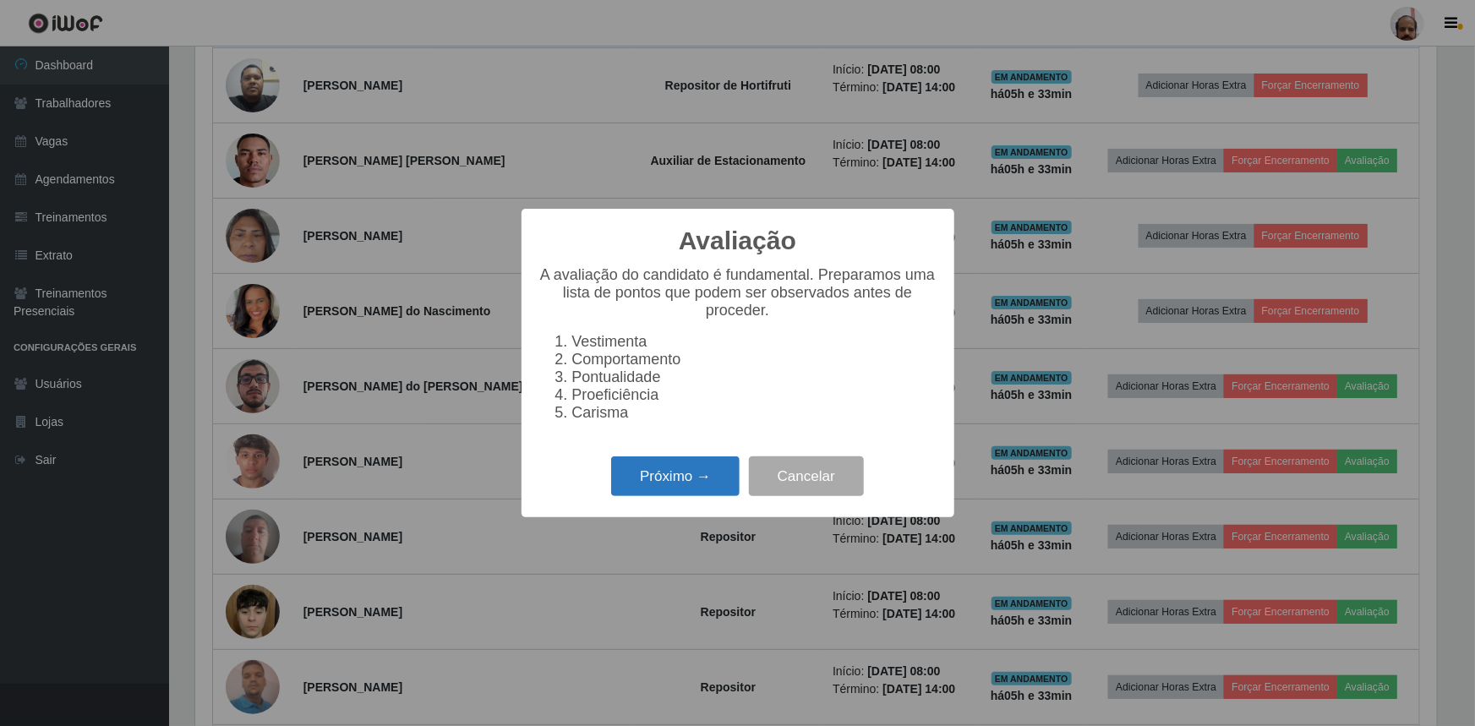
click at [669, 481] on button "Próximo →" at bounding box center [675, 477] width 129 height 40
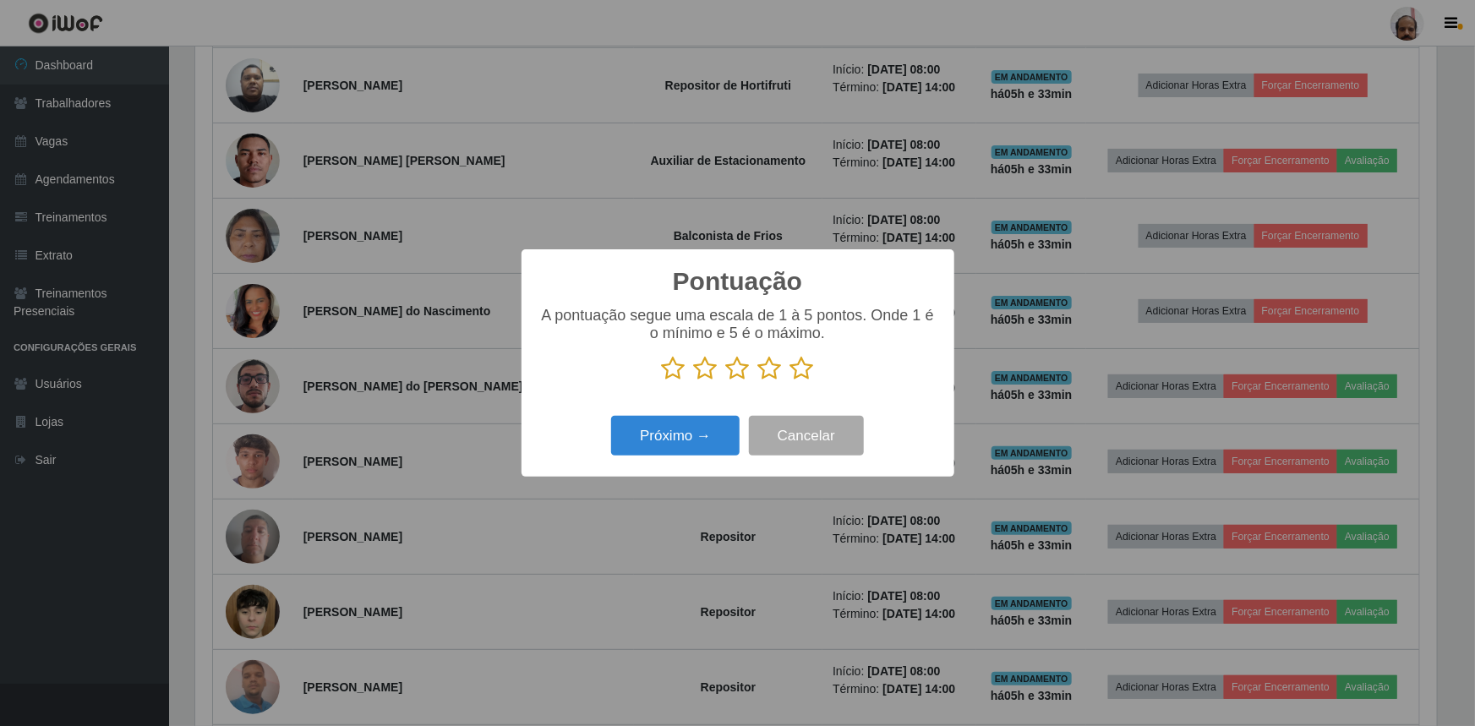
click at [709, 371] on icon at bounding box center [706, 368] width 24 height 25
click at [694, 381] on input "radio" at bounding box center [694, 381] width 0 height 0
click at [708, 440] on button "Próximo →" at bounding box center [675, 436] width 129 height 40
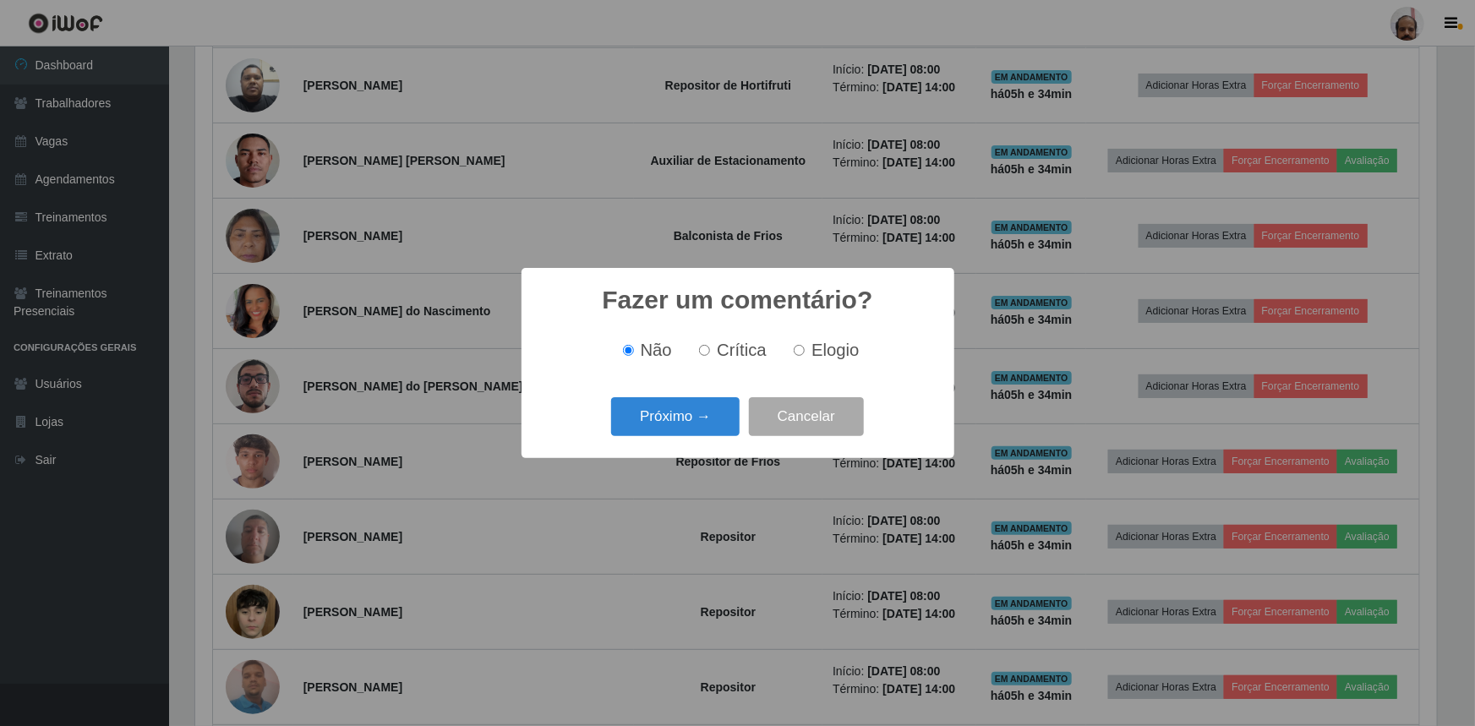
click at [710, 348] on input "Crítica" at bounding box center [704, 350] width 11 height 11
radio input "true"
click at [710, 417] on button "Próximo →" at bounding box center [675, 417] width 129 height 40
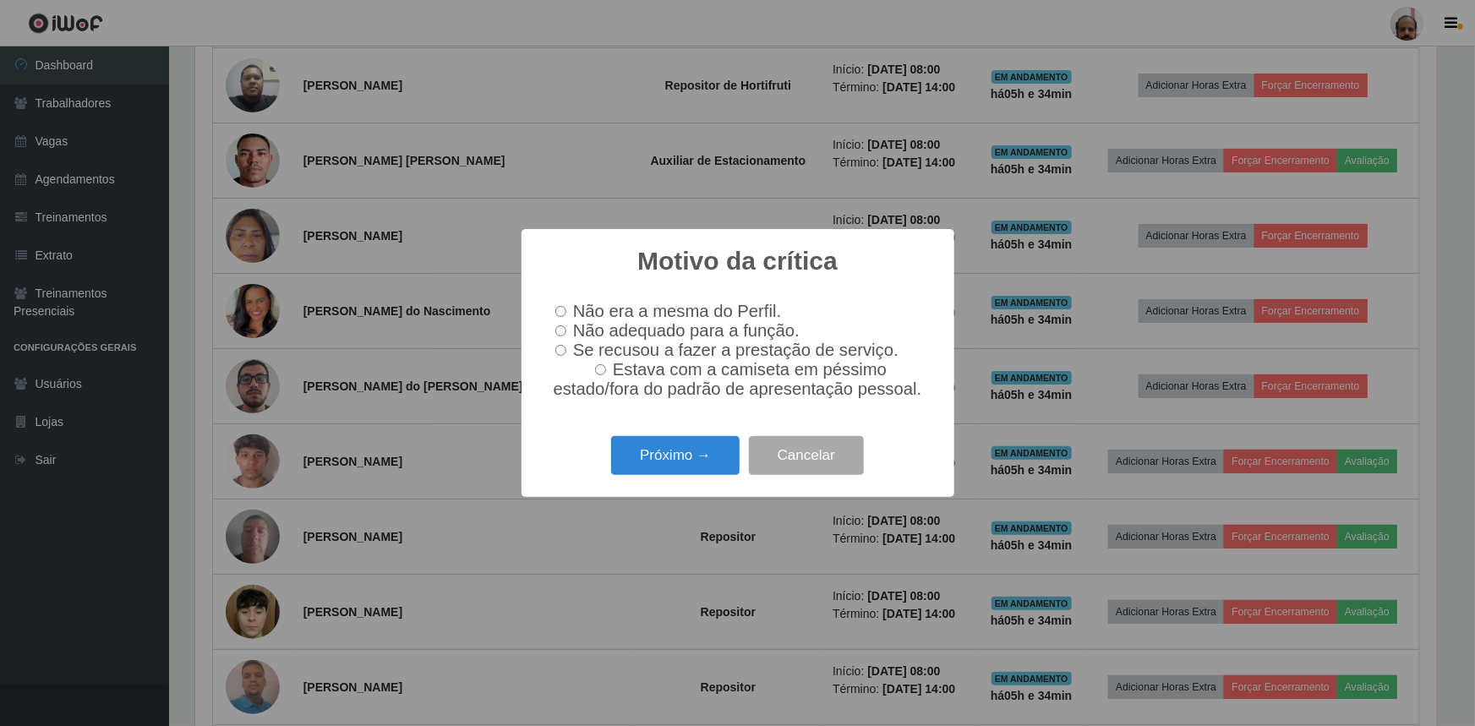
click at [561, 332] on input "Não adequado para a função." at bounding box center [560, 330] width 11 height 11
radio input "true"
click at [673, 460] on button "Próximo →" at bounding box center [675, 456] width 129 height 40
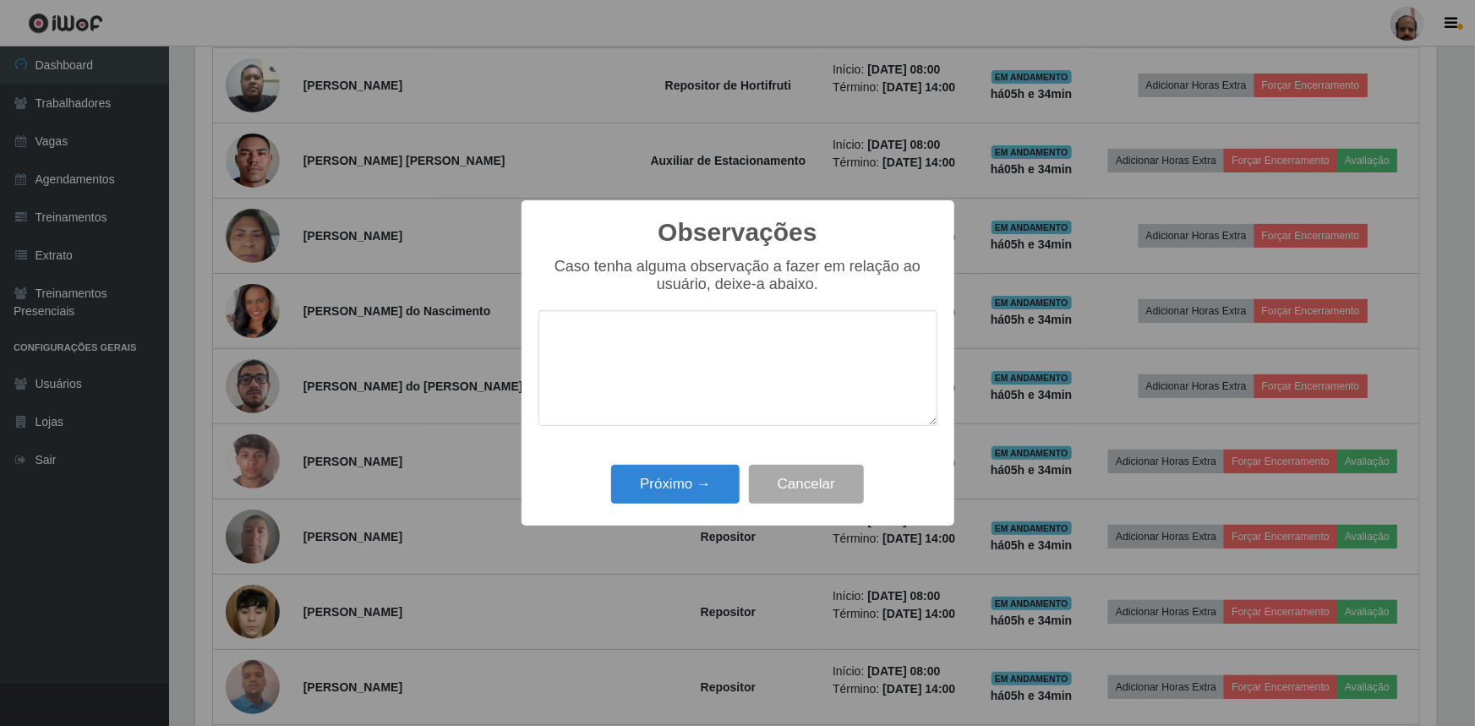
click at [659, 347] on textarea at bounding box center [738, 368] width 399 height 116
type textarea "MUITO LENTO,"
click at [706, 488] on button "Próximo →" at bounding box center [675, 485] width 129 height 40
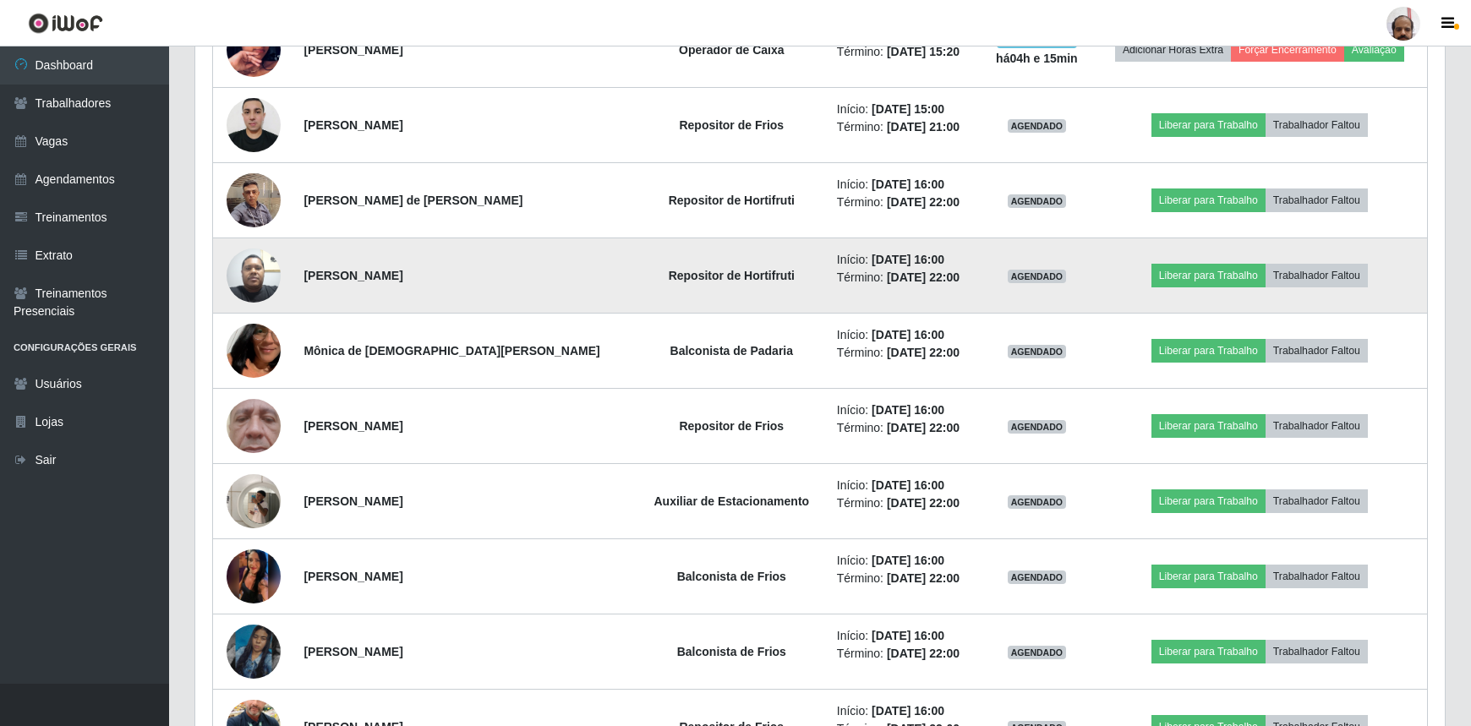
scroll to position [1844, 0]
